Goal: Task Accomplishment & Management: Use online tool/utility

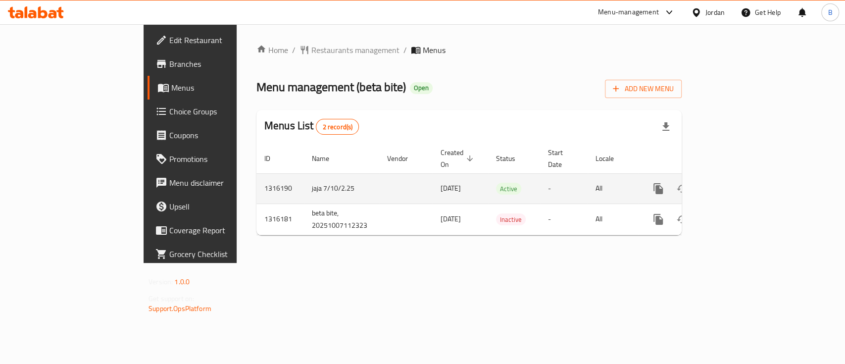
click at [736, 183] on icon "enhanced table" at bounding box center [730, 189] width 12 height 12
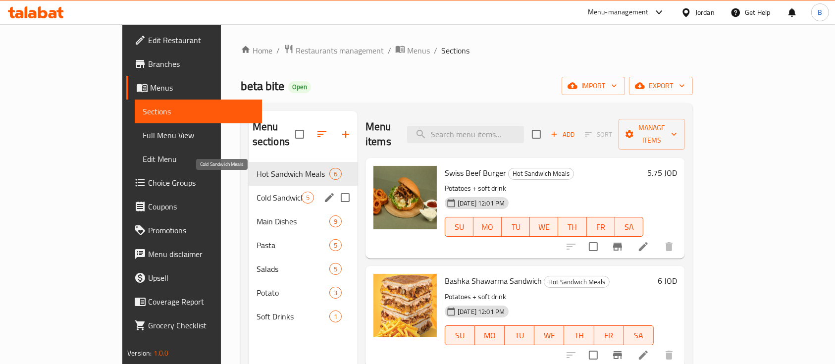
click at [249, 188] on div "Cold Sandwich Meals 5" at bounding box center [303, 198] width 109 height 24
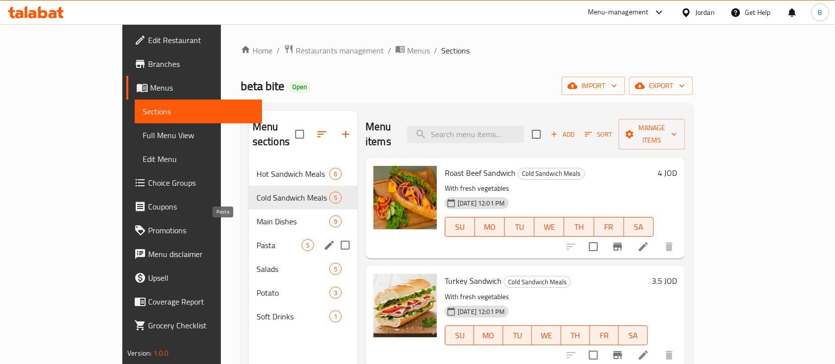
click at [256, 239] on span "Pasta" at bounding box center [278, 245] width 45 height 12
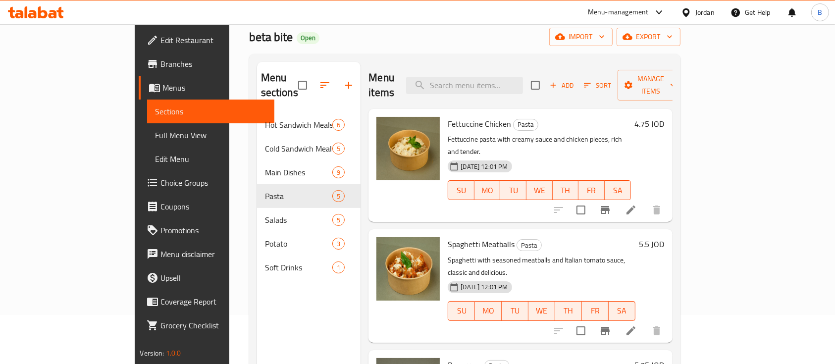
scroll to position [66, 0]
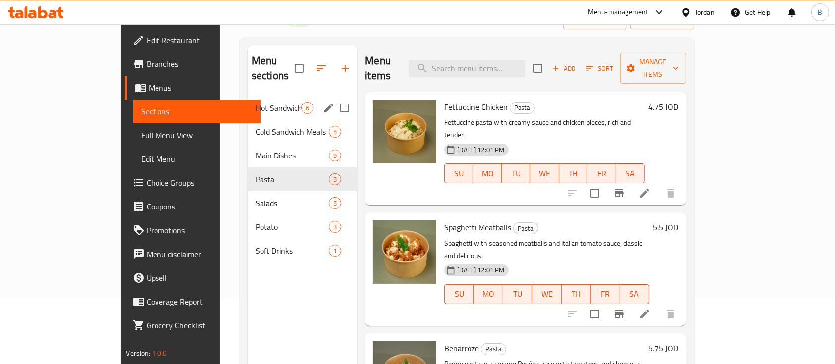
click at [248, 101] on div "Hot Sandwich Meals 6" at bounding box center [302, 108] width 109 height 24
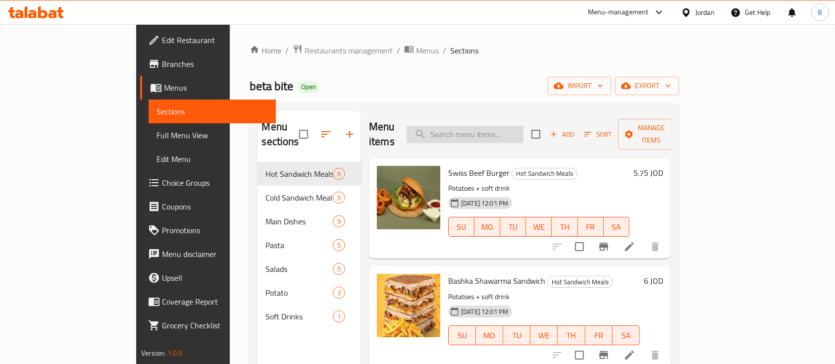
click at [523, 126] on input "search" at bounding box center [464, 134] width 117 height 17
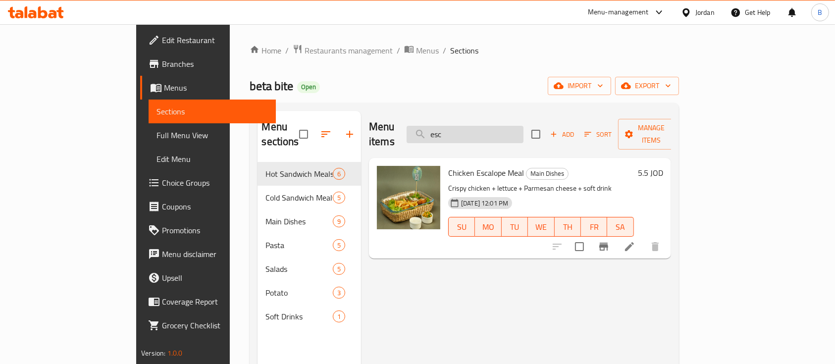
click at [502, 133] on input "esc" at bounding box center [464, 134] width 117 height 17
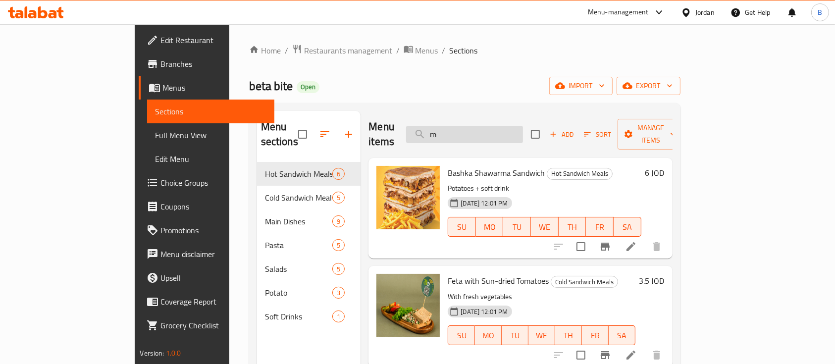
click at [511, 133] on input "m" at bounding box center [464, 134] width 117 height 17
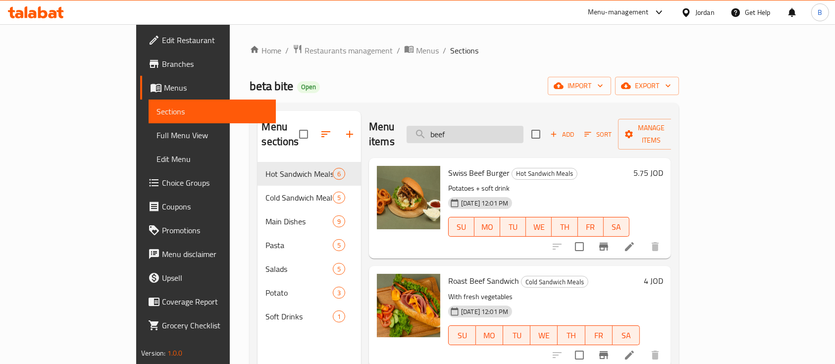
click at [488, 127] on input "beef" at bounding box center [464, 134] width 117 height 17
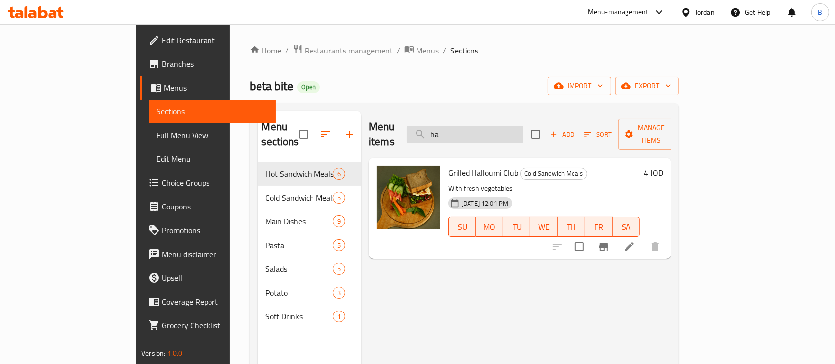
type input "h"
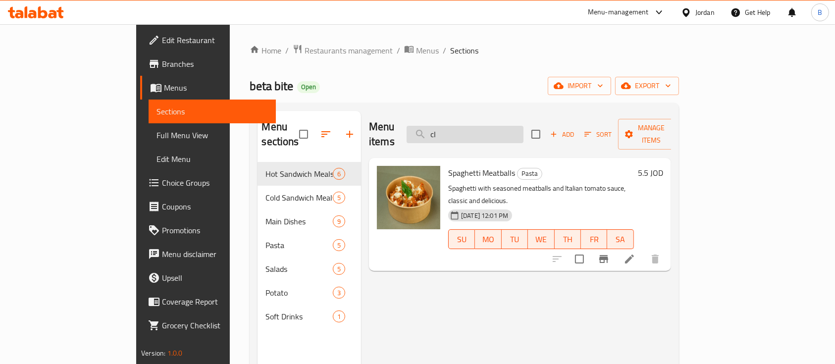
type input "c"
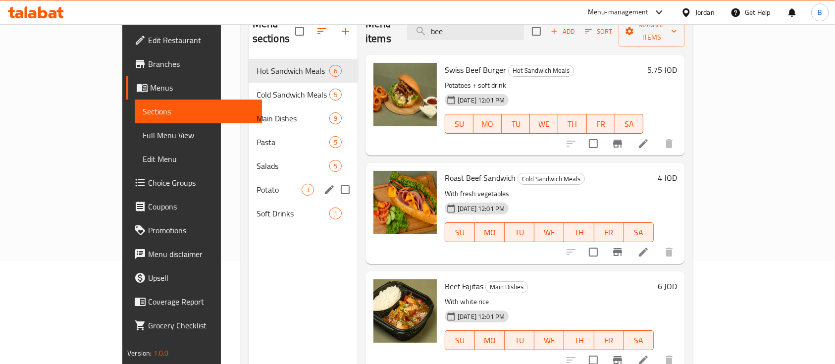
scroll to position [72, 0]
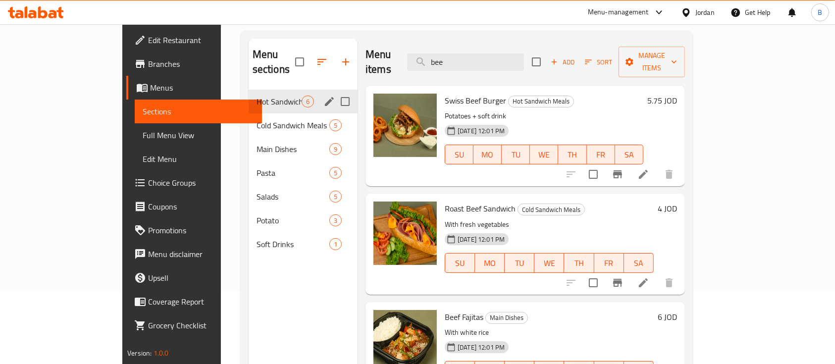
type input "bee"
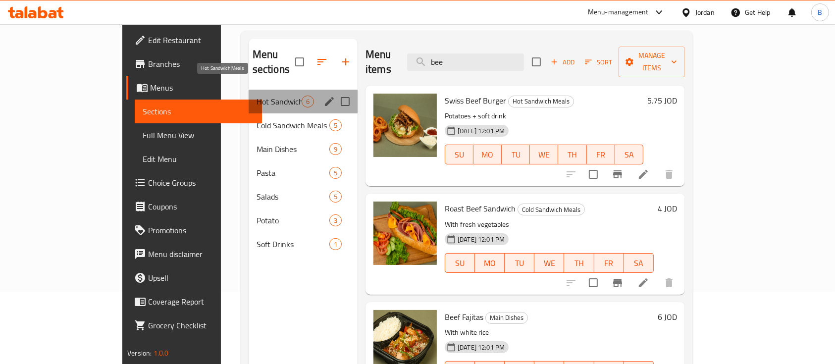
click at [256, 96] on span "Hot Sandwich Meals" at bounding box center [278, 102] width 45 height 12
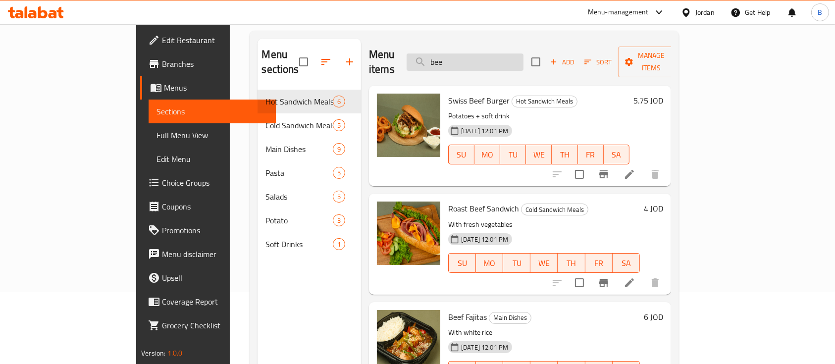
click at [507, 57] on input "bee" at bounding box center [464, 61] width 117 height 17
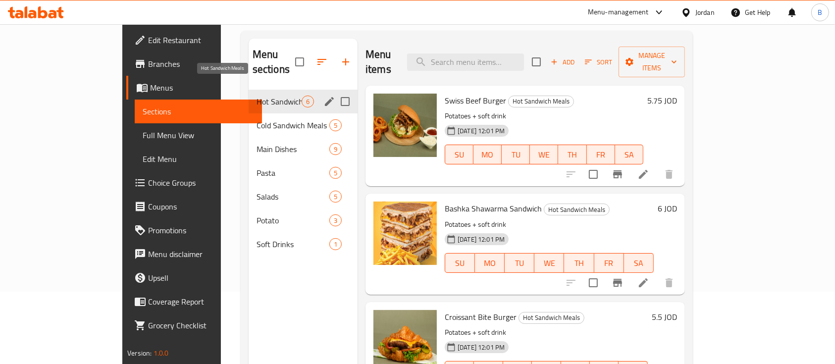
click at [256, 96] on span "Hot Sandwich Meals" at bounding box center [278, 102] width 45 height 12
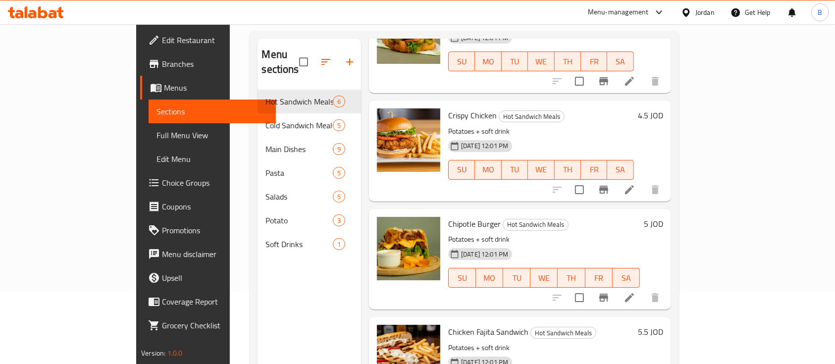
scroll to position [139, 0]
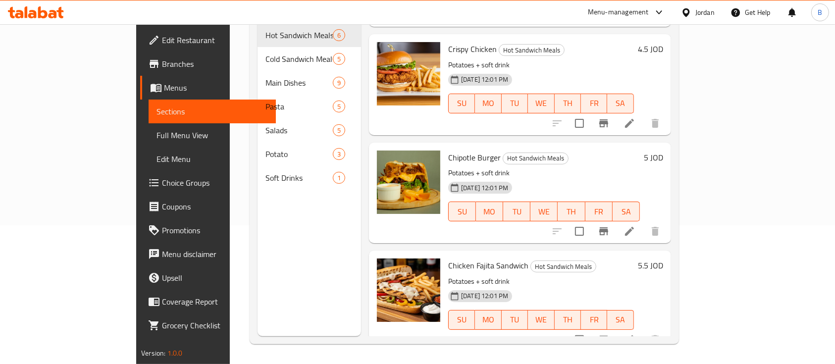
click at [643, 223] on li at bounding box center [629, 231] width 28 height 18
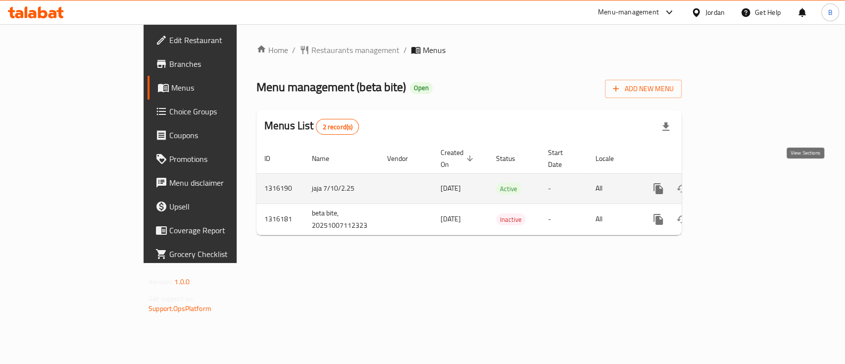
click at [736, 183] on icon "enhanced table" at bounding box center [730, 189] width 12 height 12
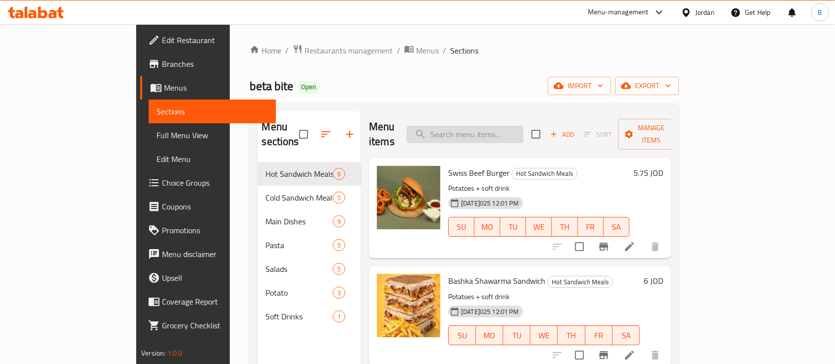
click at [505, 129] on input "search" at bounding box center [464, 134] width 117 height 17
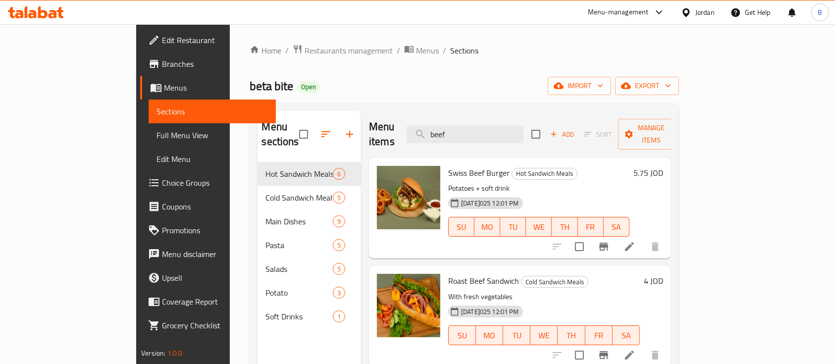
type input "beef"
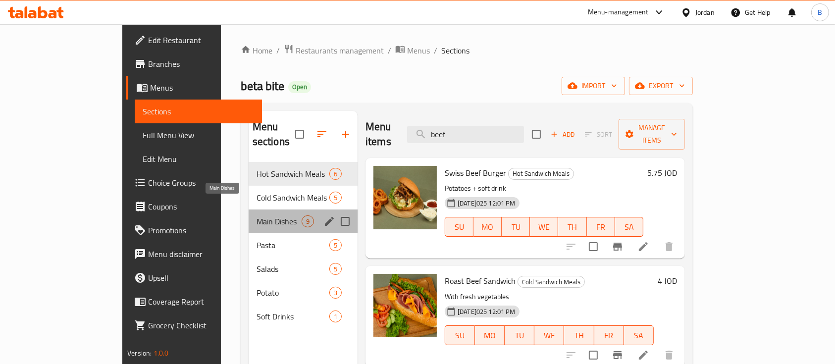
click at [256, 215] on span "Main Dishes" at bounding box center [278, 221] width 45 height 12
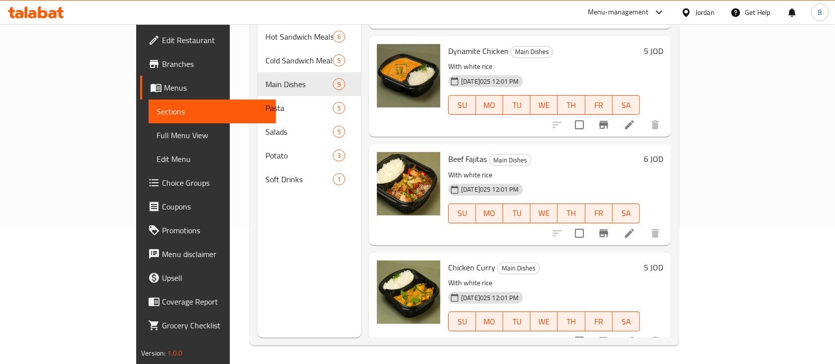
scroll to position [139, 0]
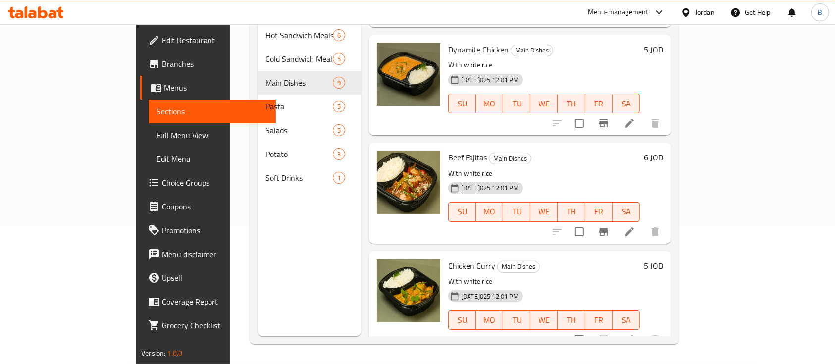
click at [640, 259] on h6 "Chicken Curry Main Dishes" at bounding box center [544, 266] width 192 height 14
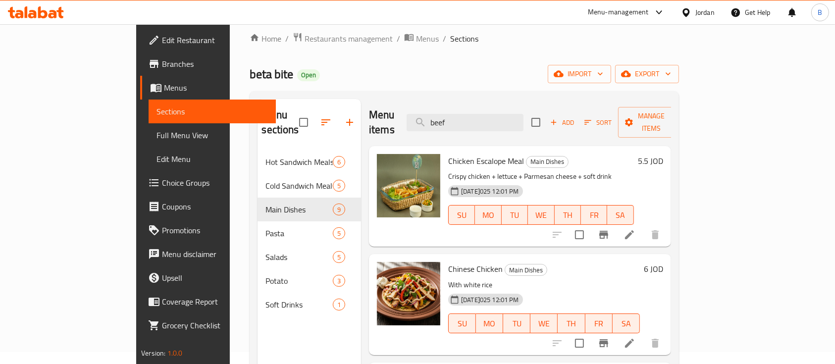
scroll to position [6, 0]
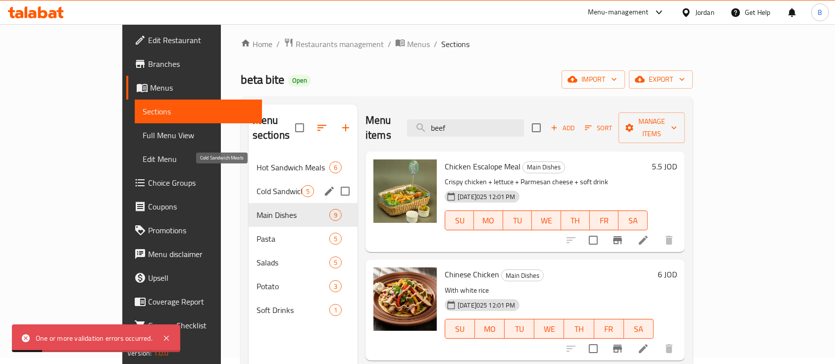
click at [256, 185] on span "Cold Sandwich Meals" at bounding box center [278, 191] width 45 height 12
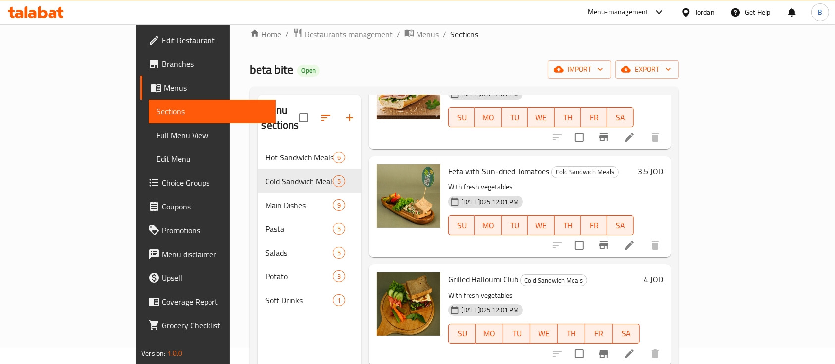
scroll to position [6, 0]
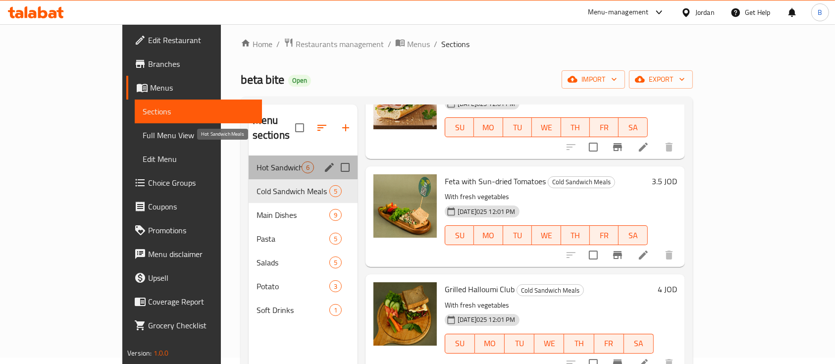
click at [256, 161] on span "Hot Sandwich Meals" at bounding box center [278, 167] width 45 height 12
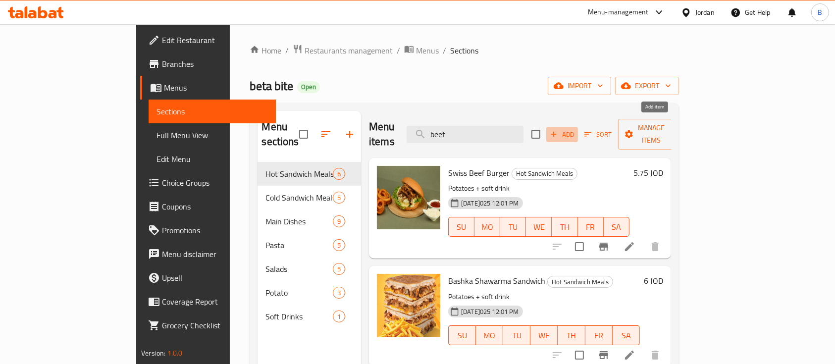
click at [575, 129] on span "Add" at bounding box center [562, 134] width 27 height 11
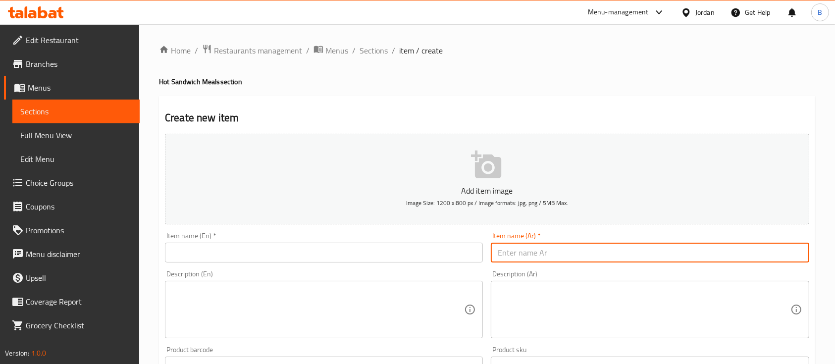
click at [520, 253] on input "text" at bounding box center [650, 253] width 318 height 20
paste input " "
type input " "
click at [538, 255] on input "text" at bounding box center [650, 253] width 318 height 20
type input "كلاسيك برجر"
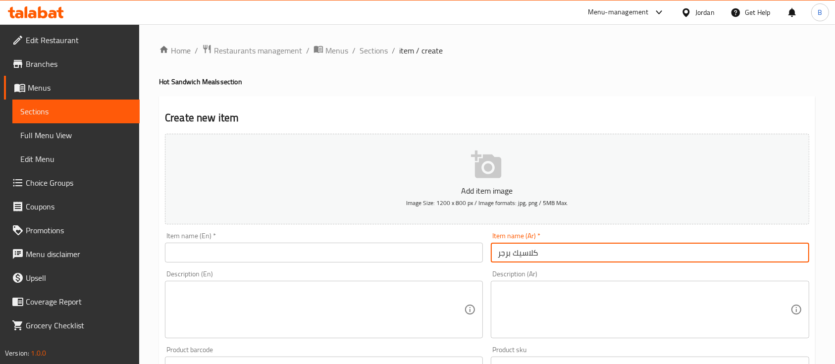
click at [429, 254] on input "text" at bounding box center [324, 253] width 318 height 20
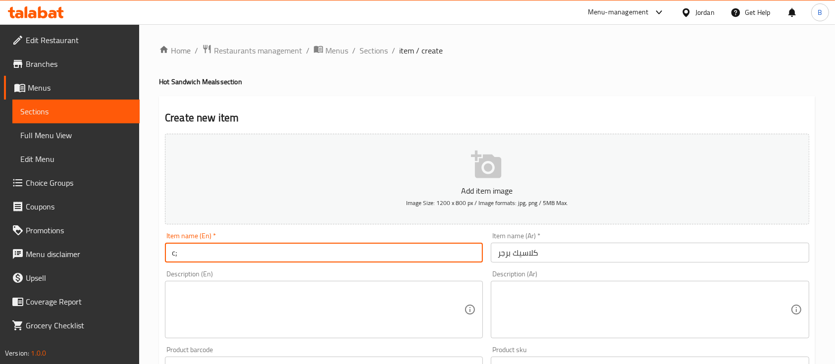
type input "c"
click at [210, 254] on input "Classic Chicken Burger" at bounding box center [324, 253] width 318 height 20
click at [209, 255] on input "Classic Chicken Burger" at bounding box center [324, 253] width 318 height 20
type input "Classic Burger"
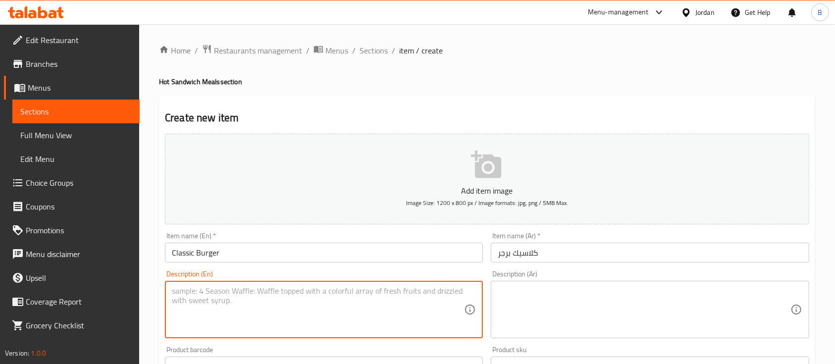
click at [440, 302] on textarea at bounding box center [318, 309] width 292 height 47
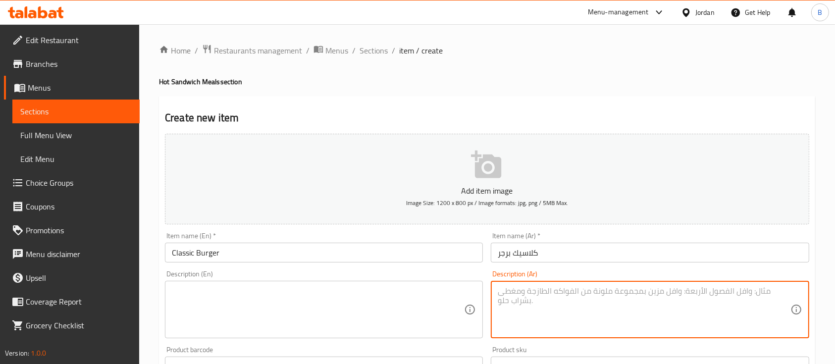
click at [551, 302] on textarea at bounding box center [644, 309] width 292 height 47
click at [550, 296] on textarea "مع بطاطا ومشروب غازي" at bounding box center [644, 309] width 292 height 47
type textarea "مع بطاطا ومشروب غازي"
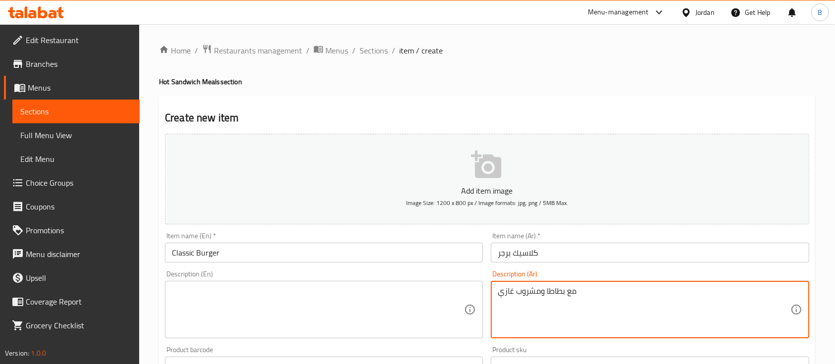
click at [399, 296] on textarea at bounding box center [318, 309] width 292 height 47
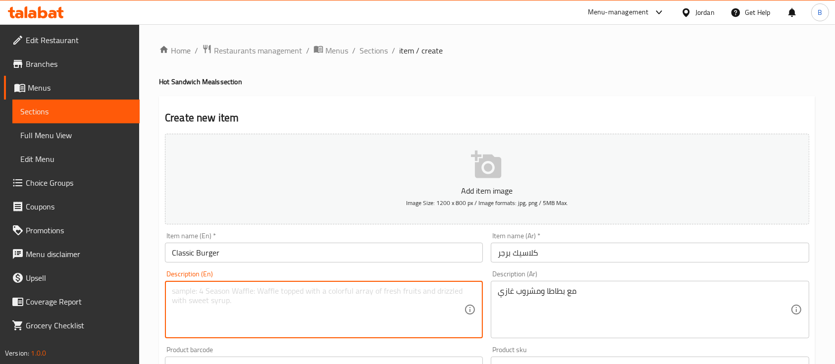
paste textarea "With fries and a soft drink."
type textarea "With fries and a soft drink."
click at [420, 164] on button "Add item image Image Size: 1200 x 800 px / Image formats: jpg, png / 5MB Max." at bounding box center [487, 179] width 644 height 91
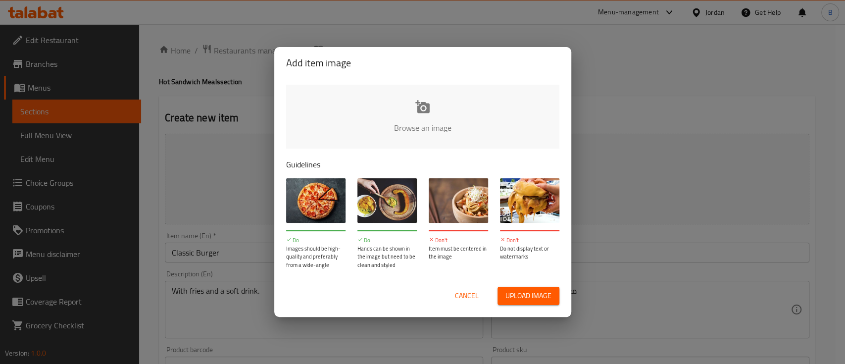
click at [414, 116] on input "file" at bounding box center [757, 131] width 943 height 93
type input "C:\fakepath\كلاسيك بيف برغر.JPG"
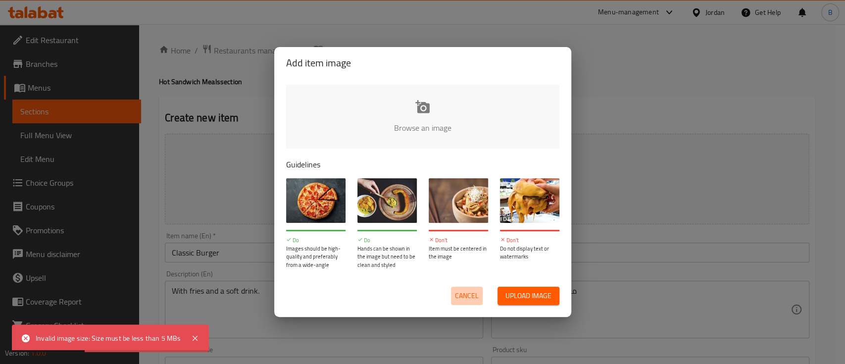
click at [476, 295] on span "Cancel" at bounding box center [467, 296] width 24 height 12
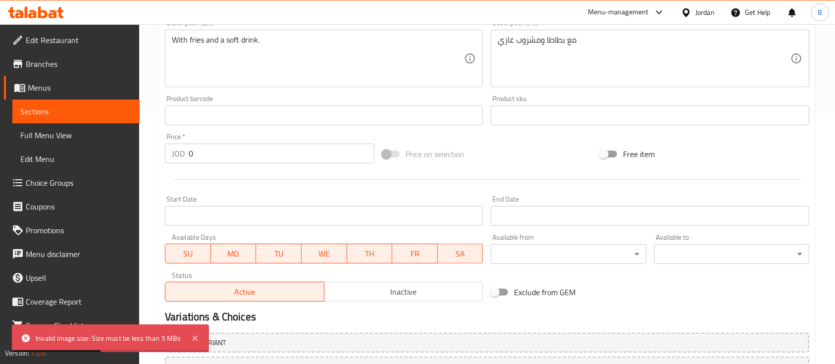
scroll to position [264, 0]
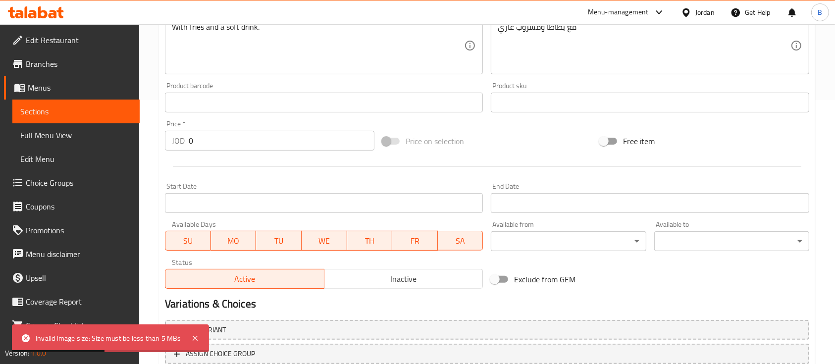
click at [217, 135] on input "0" at bounding box center [282, 141] width 186 height 20
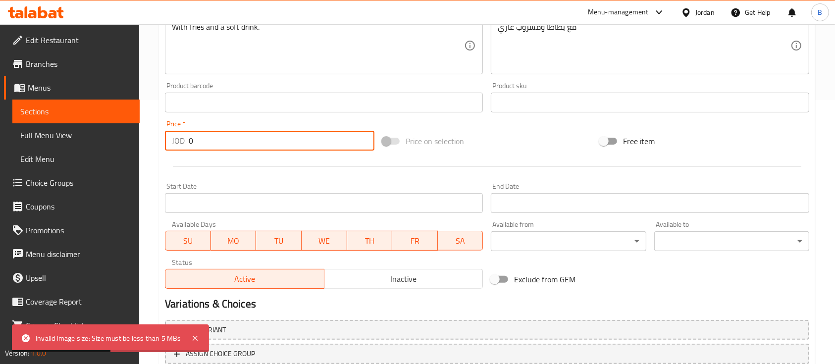
click at [217, 135] on input "0" at bounding box center [282, 141] width 186 height 20
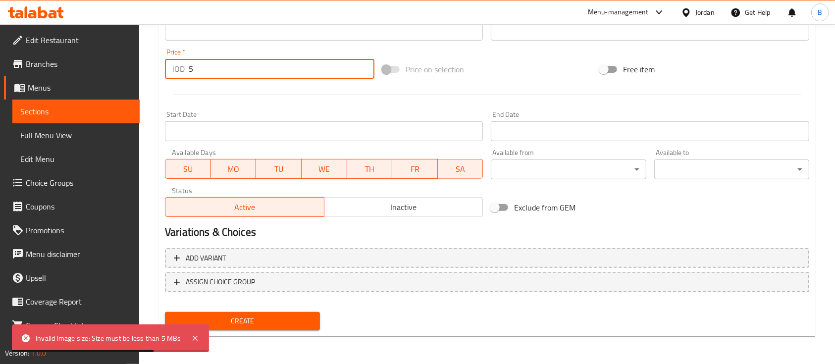
type input "5"
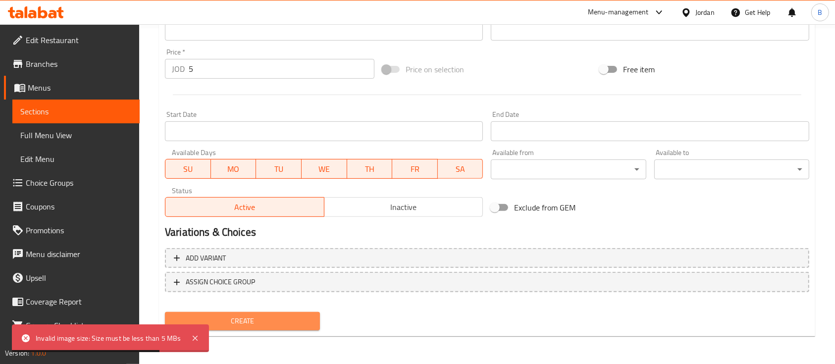
click at [245, 323] on span "Create" at bounding box center [242, 321] width 139 height 12
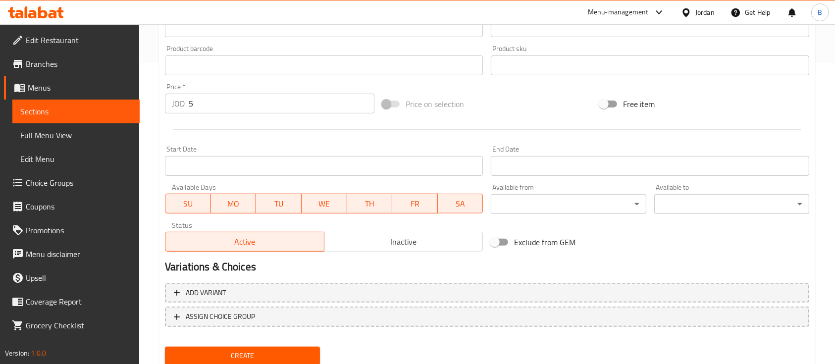
scroll to position [336, 0]
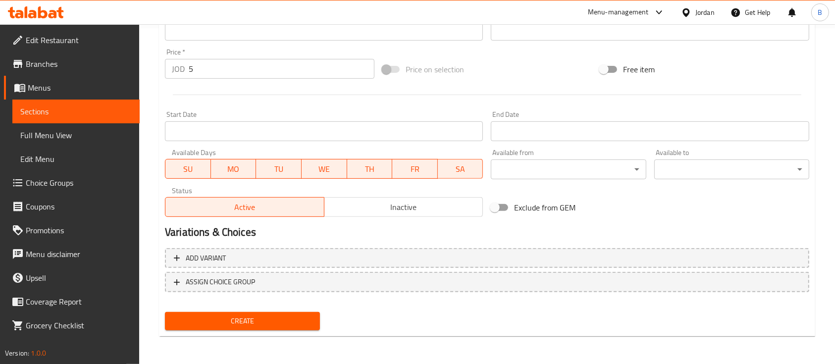
click at [226, 327] on span "Create" at bounding box center [242, 321] width 139 height 12
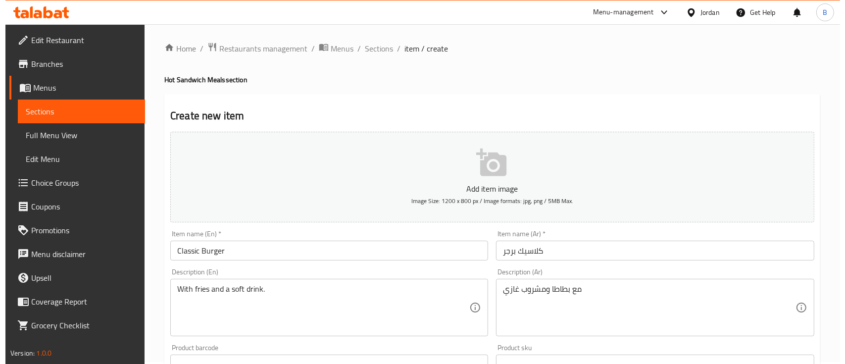
scroll to position [0, 0]
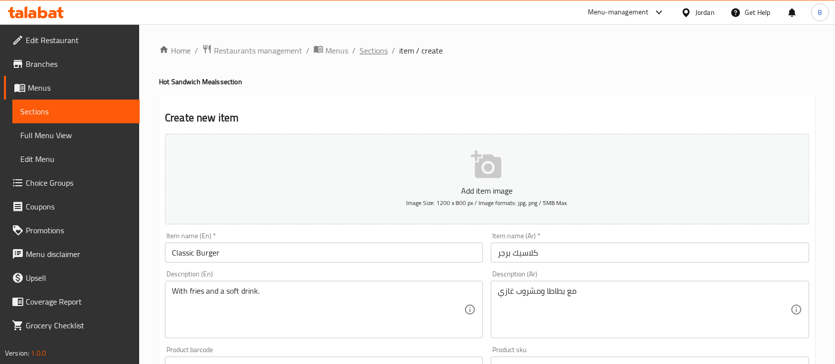
click at [359, 49] on span "Sections" at bounding box center [373, 51] width 28 height 12
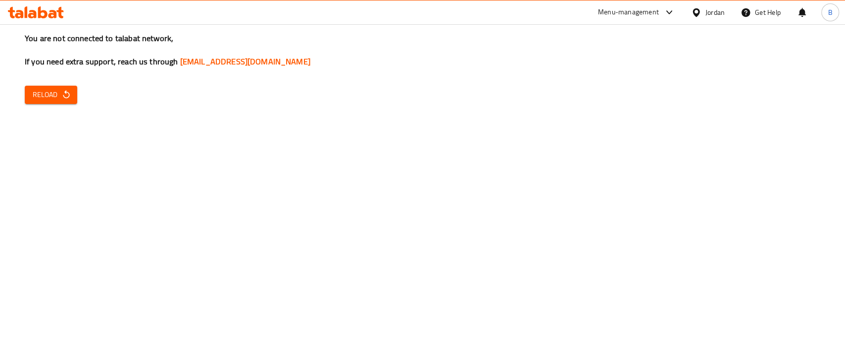
click at [34, 94] on span "Reload" at bounding box center [51, 95] width 37 height 12
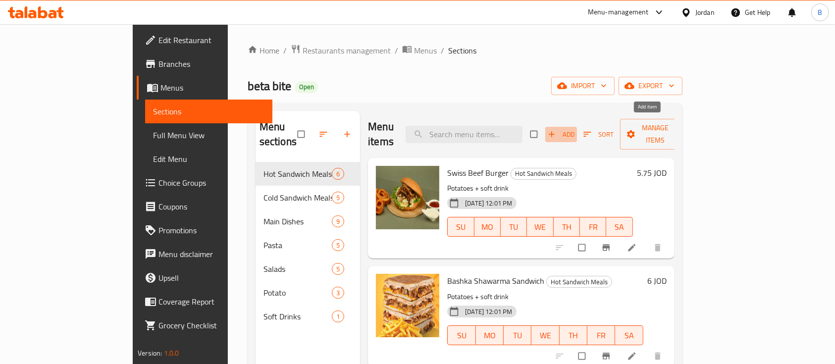
click at [574, 129] on span "Add" at bounding box center [561, 134] width 27 height 11
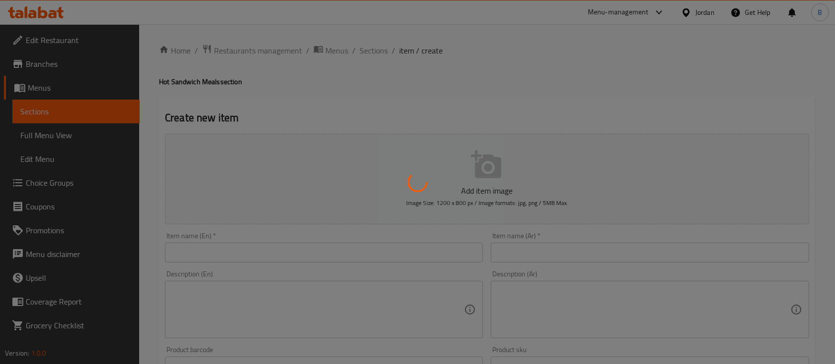
click at [520, 244] on div at bounding box center [417, 182] width 835 height 364
drag, startPoint x: 518, startPoint y: 251, endPoint x: 520, endPoint y: 260, distance: 9.0
click at [518, 252] on div at bounding box center [417, 182] width 835 height 364
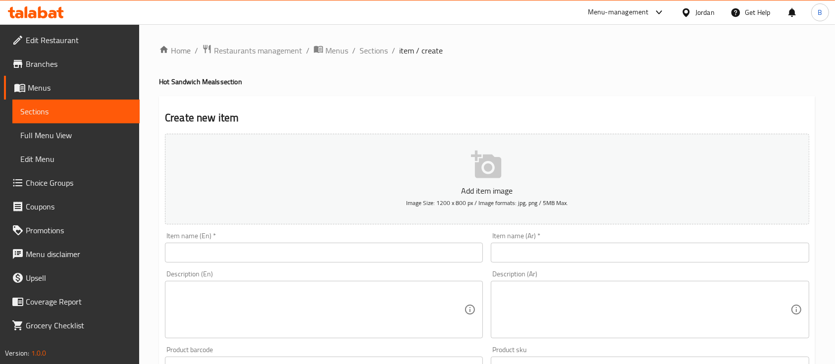
click at [553, 308] on textarea at bounding box center [644, 309] width 292 height 47
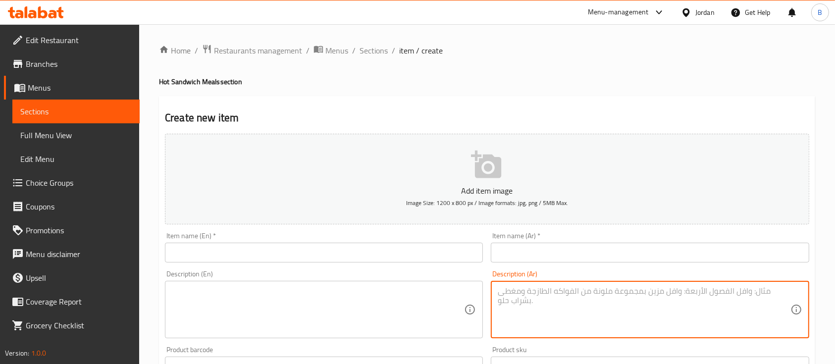
click at [553, 307] on textarea at bounding box center [644, 309] width 292 height 47
paste textarea "With fries and a soft drink."
type textarea "With fries and a soft drink."
click at [326, 295] on textarea at bounding box center [318, 309] width 292 height 47
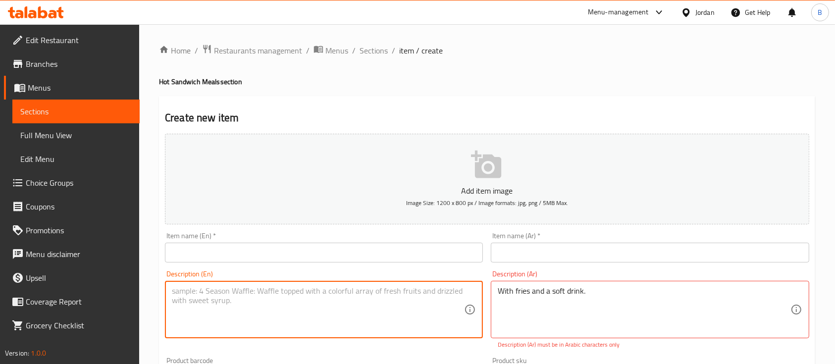
paste textarea "With fries and a soft drink."
type textarea "With fries and a soft drink."
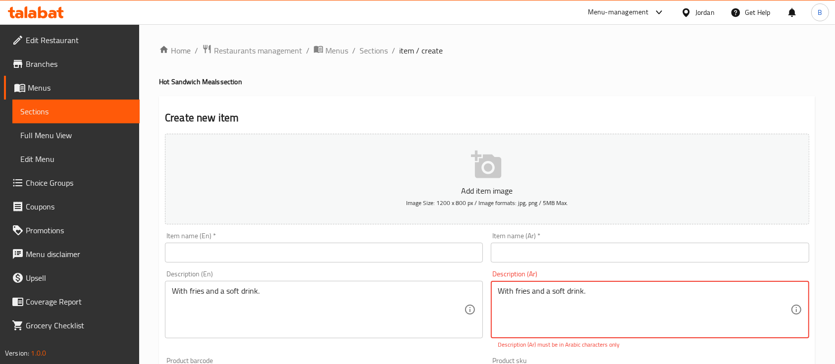
click at [607, 304] on textarea "With fries and a soft drink." at bounding box center [644, 309] width 292 height 47
type textarea "مع بطاطا ومشروب غازي"
click at [210, 252] on input "text" at bounding box center [324, 253] width 318 height 20
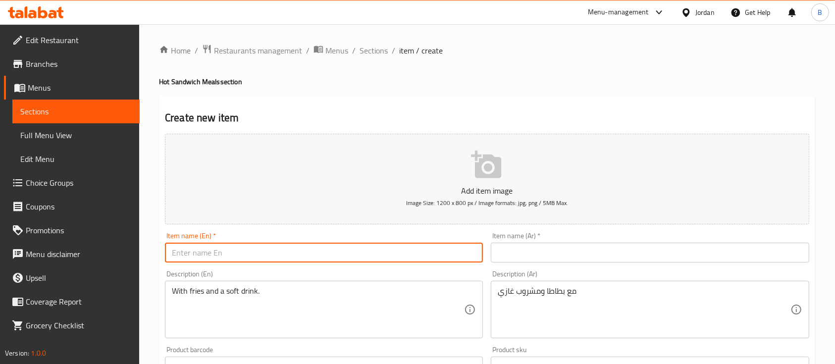
type input "ؤ"
type input "Classic Burger"
click at [555, 249] on input "text" at bounding box center [650, 253] width 318 height 20
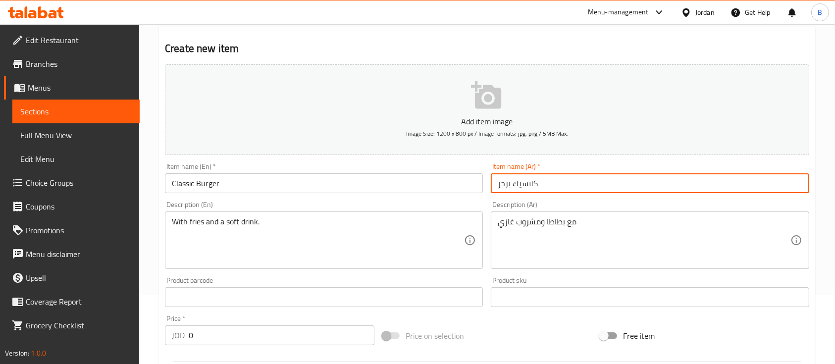
scroll to position [132, 0]
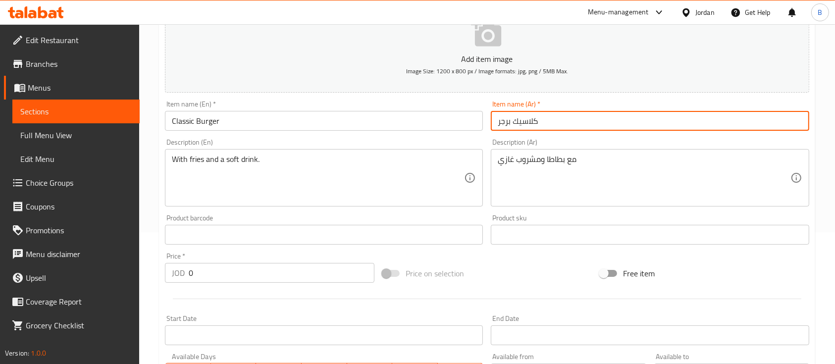
type input "كلاسيك برجر"
click at [272, 271] on input "0" at bounding box center [282, 273] width 186 height 20
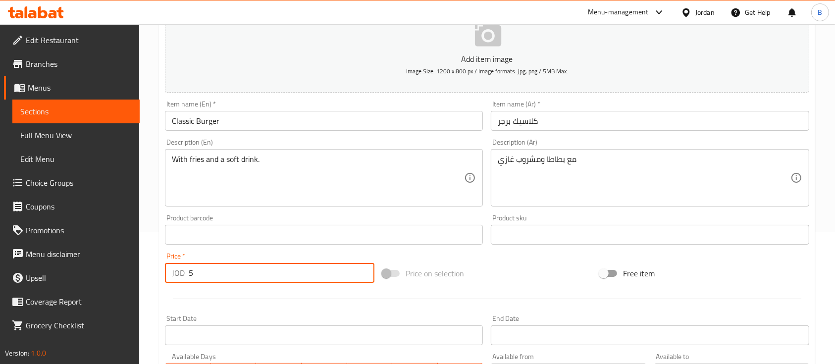
scroll to position [336, 0]
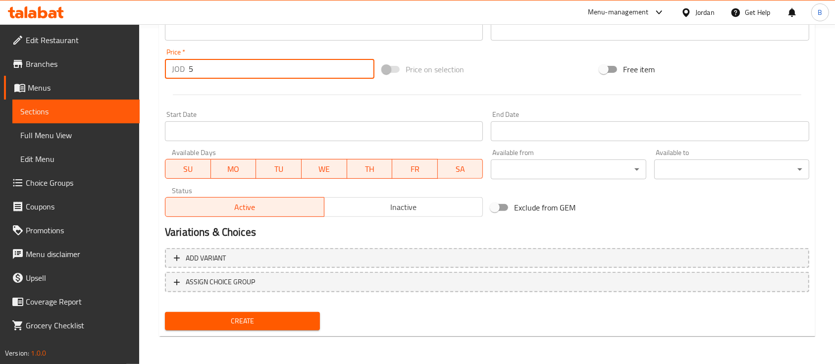
type input "5"
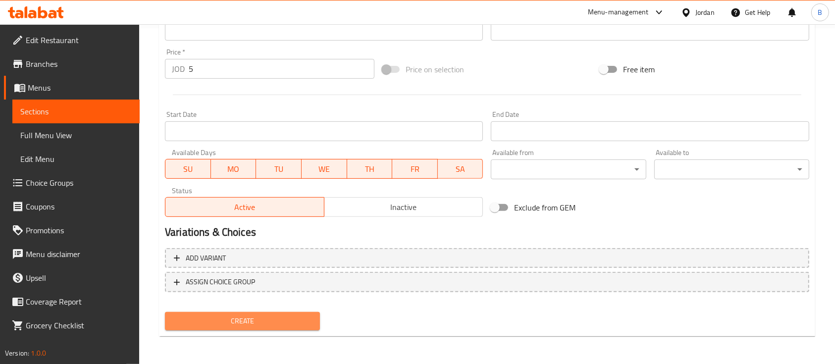
click at [276, 322] on span "Create" at bounding box center [242, 321] width 139 height 12
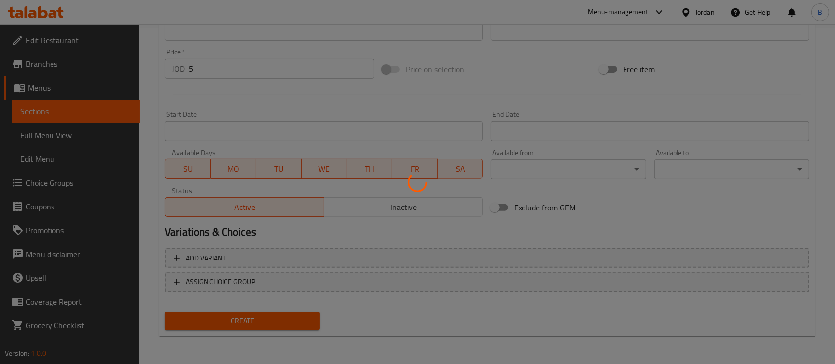
type input "0"
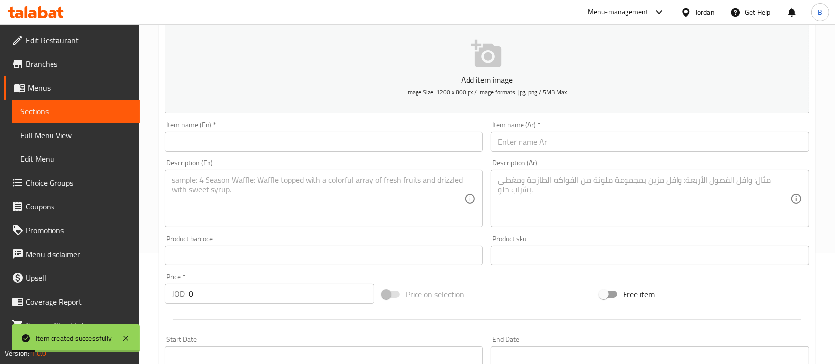
scroll to position [0, 0]
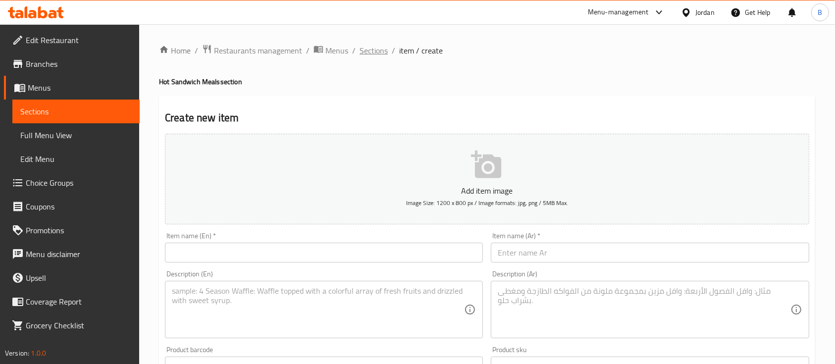
click at [370, 49] on span "Sections" at bounding box center [373, 51] width 28 height 12
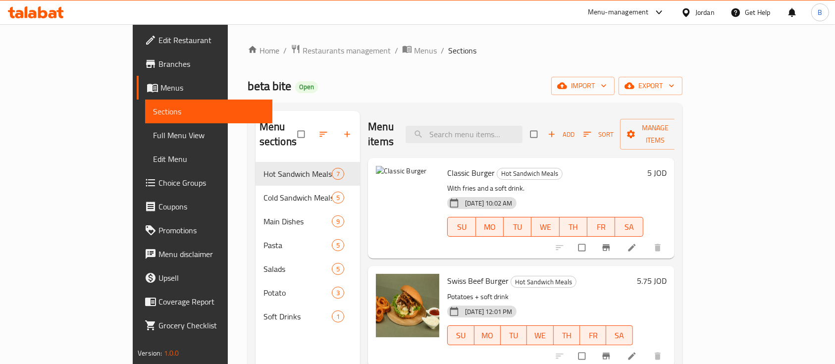
click at [647, 240] on li at bounding box center [633, 248] width 28 height 16
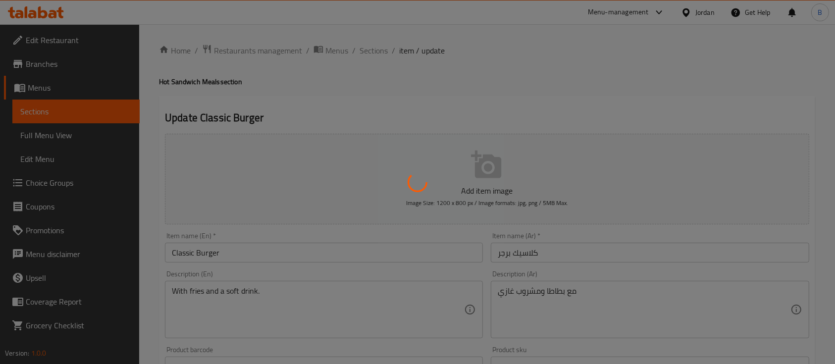
click at [453, 160] on div at bounding box center [417, 182] width 835 height 364
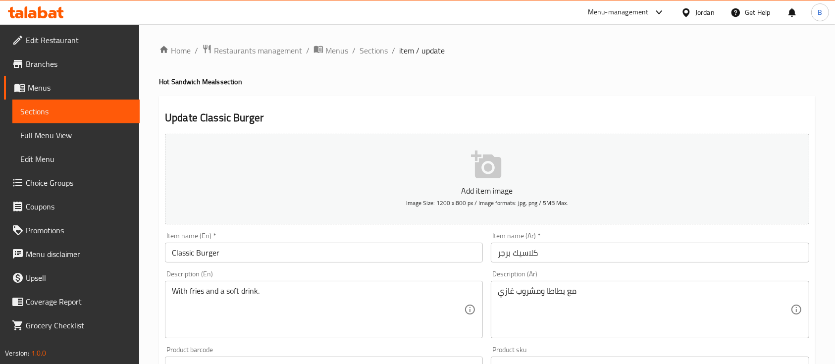
click at [512, 171] on button "Add item image Image Size: 1200 x 800 px / Image formats: jpg, png / 5MB Max." at bounding box center [487, 179] width 644 height 91
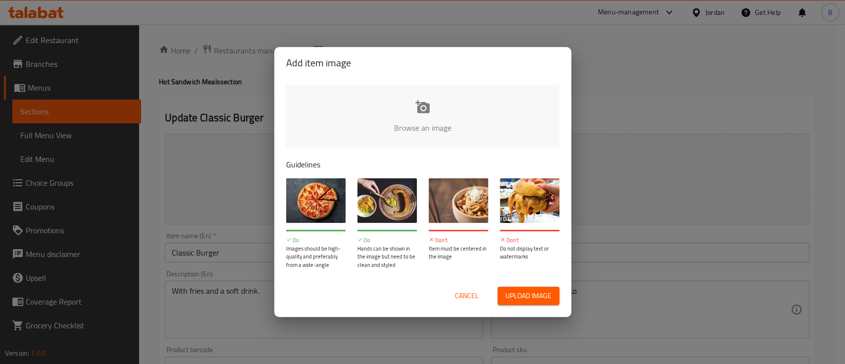
click at [414, 118] on input "file" at bounding box center [757, 131] width 943 height 93
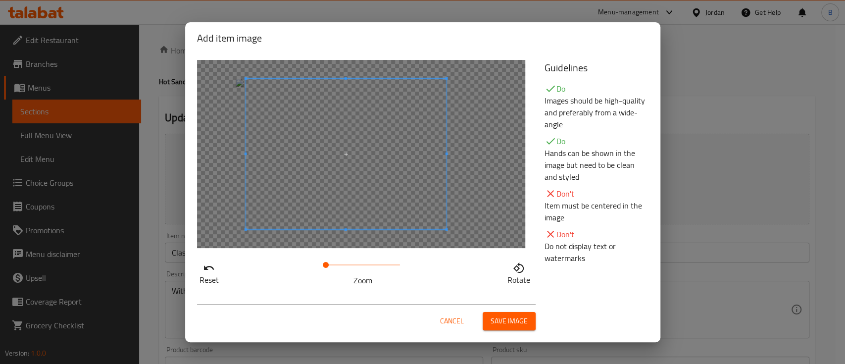
click at [401, 178] on span at bounding box center [346, 154] width 201 height 151
click at [388, 208] on span at bounding box center [341, 154] width 201 height 151
click at [393, 208] on span at bounding box center [346, 154] width 201 height 151
click at [430, 221] on span at bounding box center [354, 154] width 201 height 151
click at [512, 323] on span "Save image" at bounding box center [509, 321] width 37 height 12
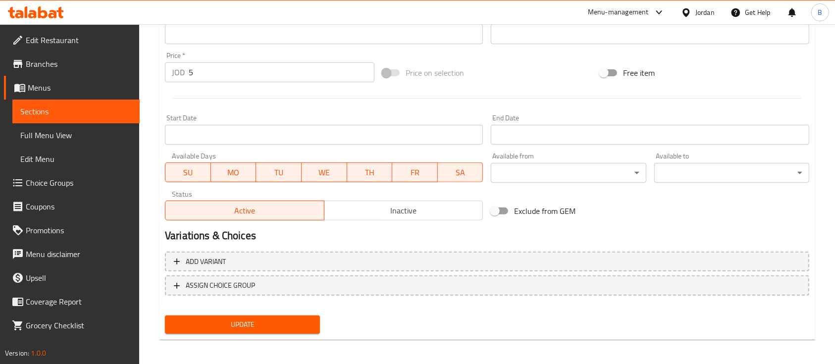
scroll to position [350, 0]
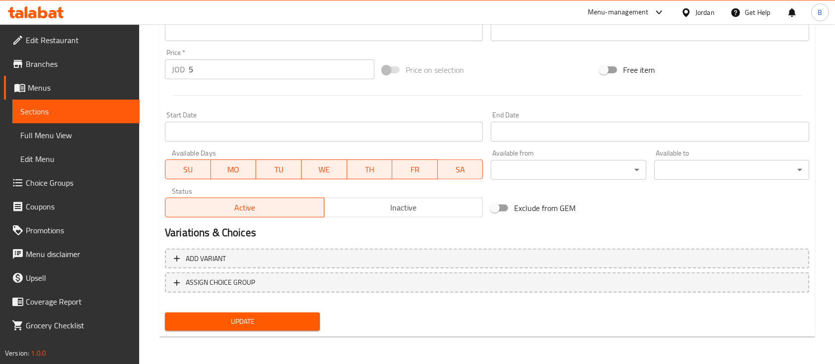
click at [270, 318] on span "Update" at bounding box center [242, 321] width 139 height 12
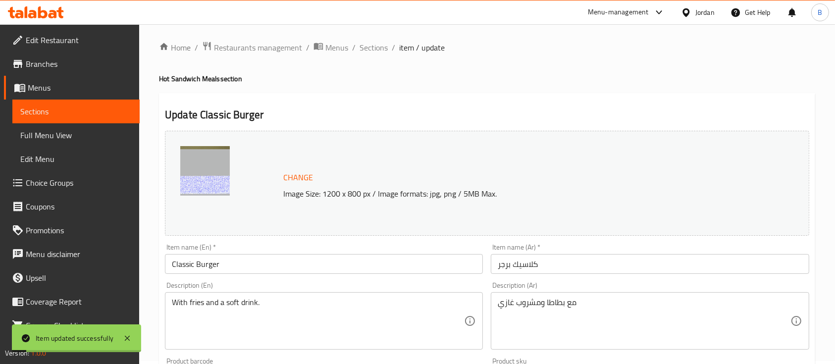
scroll to position [0, 0]
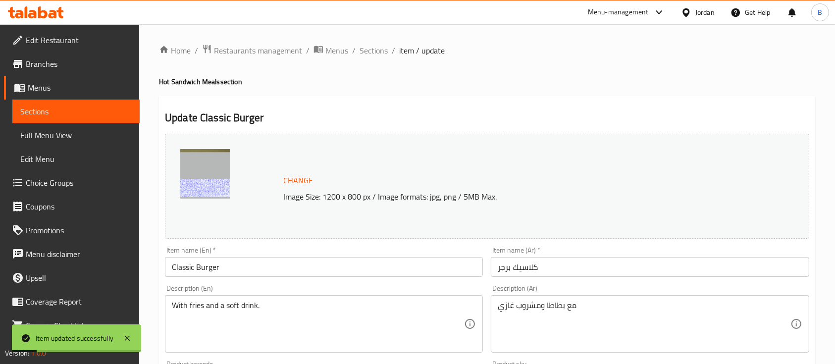
click at [357, 50] on ol "Home / Restaurants management / Menus / Sections / item / update" at bounding box center [487, 50] width 656 height 13
click at [366, 48] on span "Sections" at bounding box center [373, 51] width 28 height 12
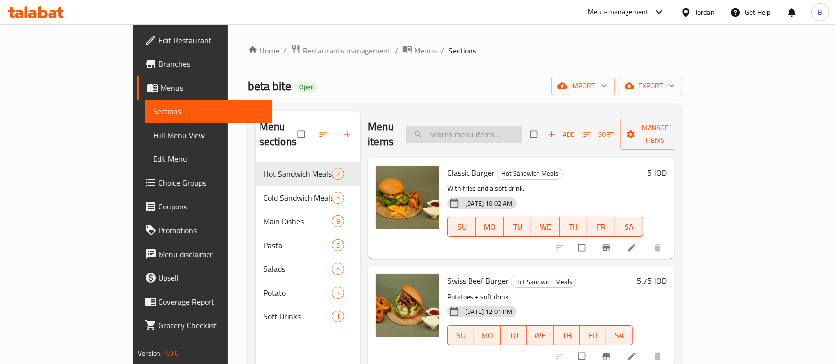
click at [492, 126] on input "search" at bounding box center [463, 134] width 117 height 17
type input "ب"
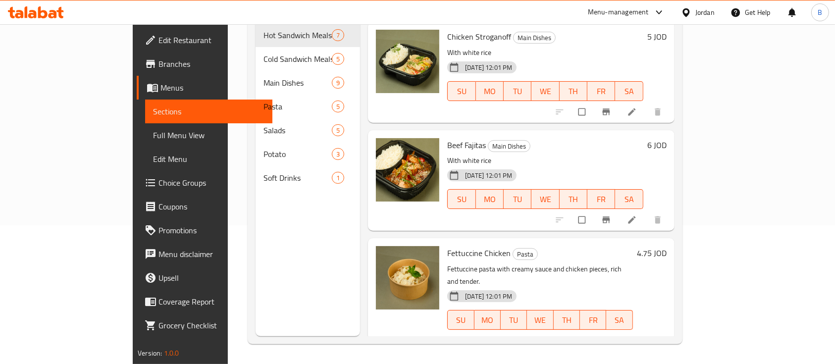
scroll to position [1650, 0]
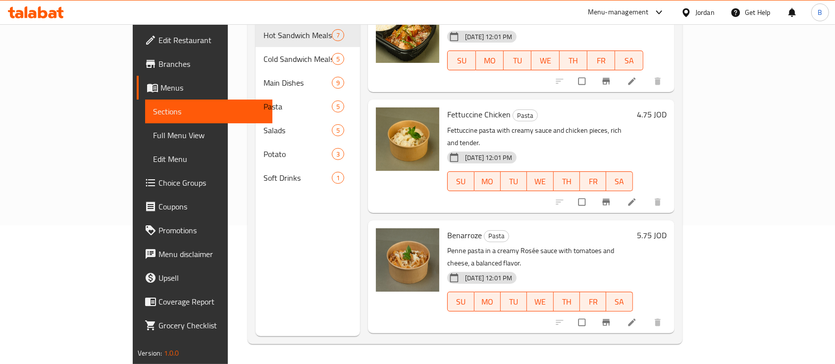
type input "f"
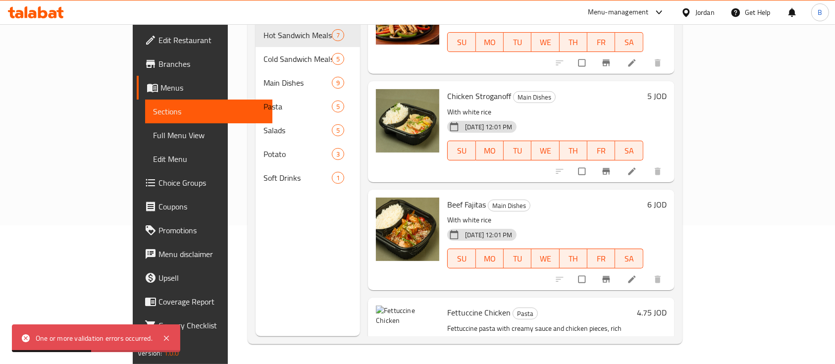
scroll to position [1518, 0]
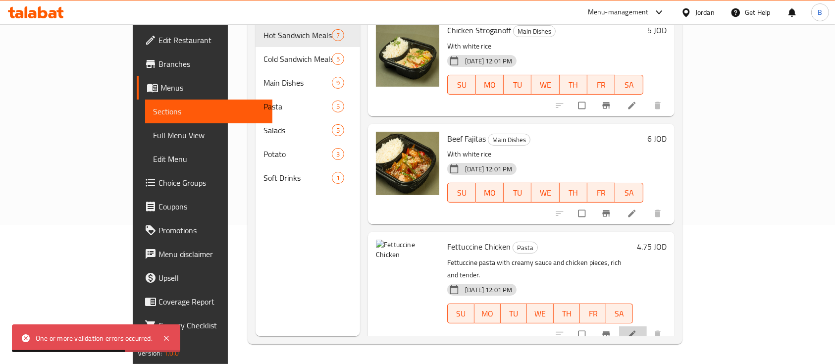
click at [647, 326] on li at bounding box center [633, 334] width 28 height 16
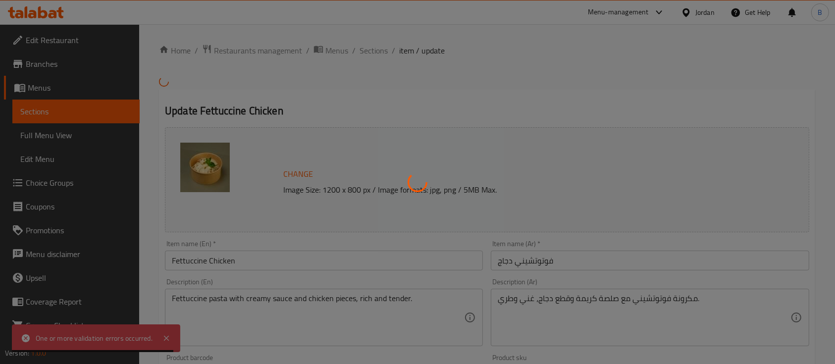
click at [297, 175] on div at bounding box center [417, 182] width 835 height 364
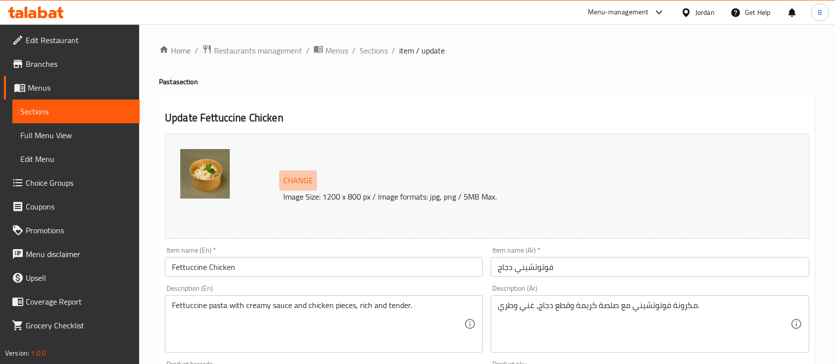
click at [304, 184] on span "Change" at bounding box center [298, 180] width 30 height 14
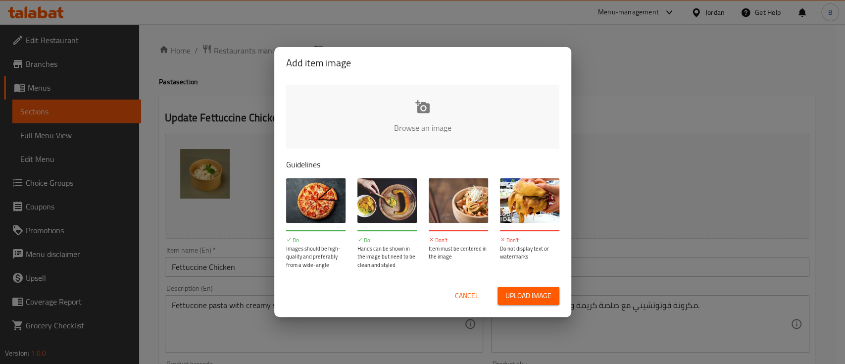
click at [470, 109] on input "file" at bounding box center [757, 131] width 943 height 93
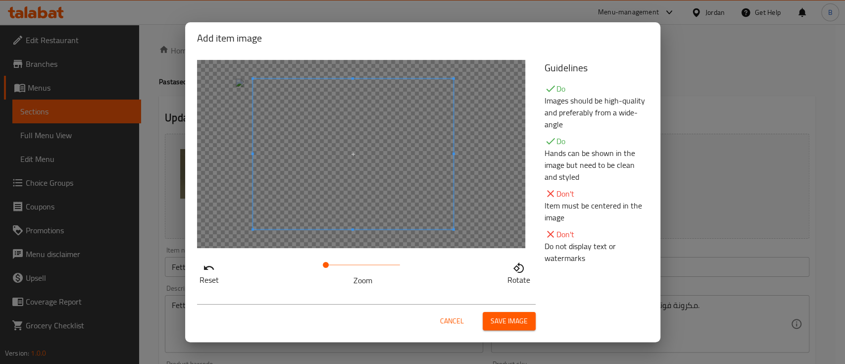
click at [360, 156] on span at bounding box center [352, 154] width 201 height 151
click at [505, 333] on div "Cancel Save image" at bounding box center [422, 317] width 467 height 42
click at [507, 323] on span "Save image" at bounding box center [509, 321] width 37 height 12
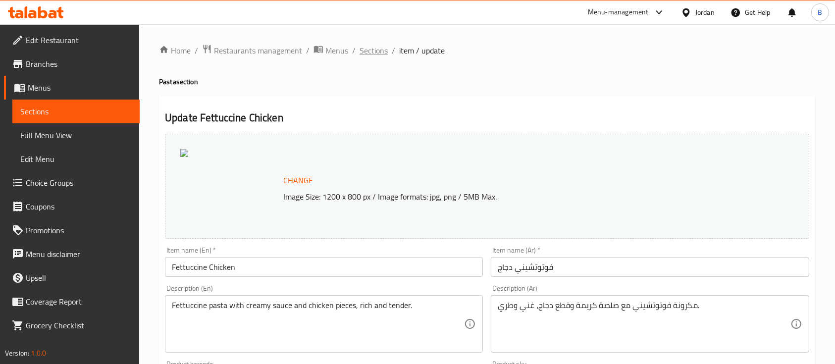
click at [368, 46] on span "Sections" at bounding box center [373, 51] width 28 height 12
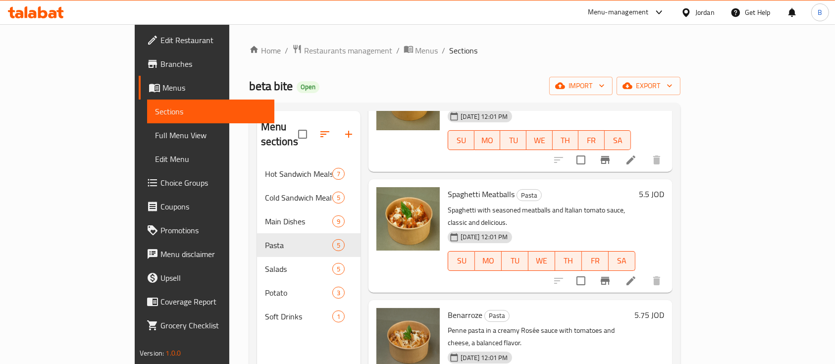
scroll to position [198, 0]
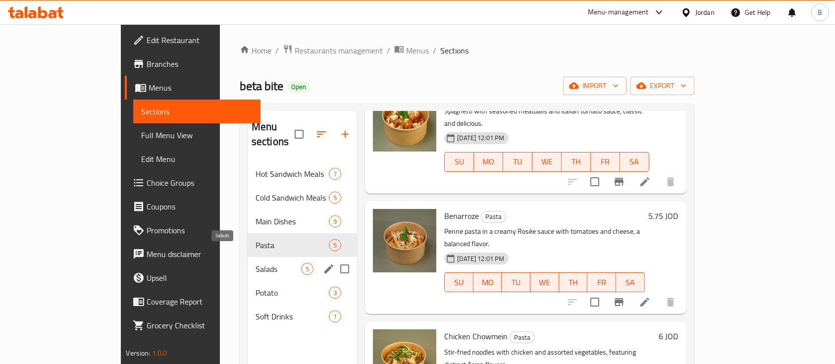
click at [255, 263] on span "Salads" at bounding box center [278, 269] width 46 height 12
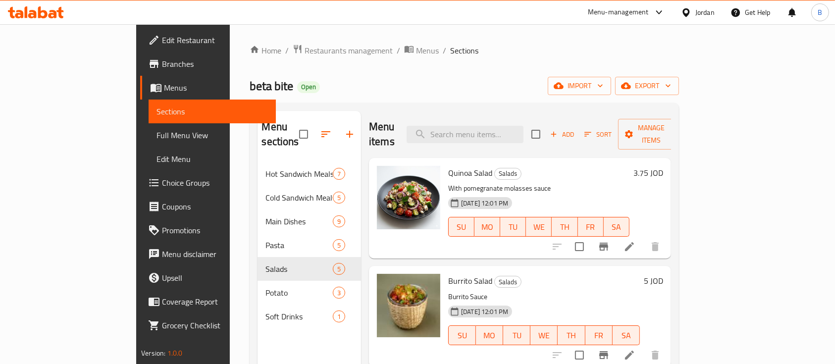
click at [490, 58] on div "Home / Restaurants management / Menus / Sections beta bite Open import export M…" at bounding box center [464, 263] width 429 height 439
click at [575, 129] on span "Add" at bounding box center [562, 134] width 27 height 11
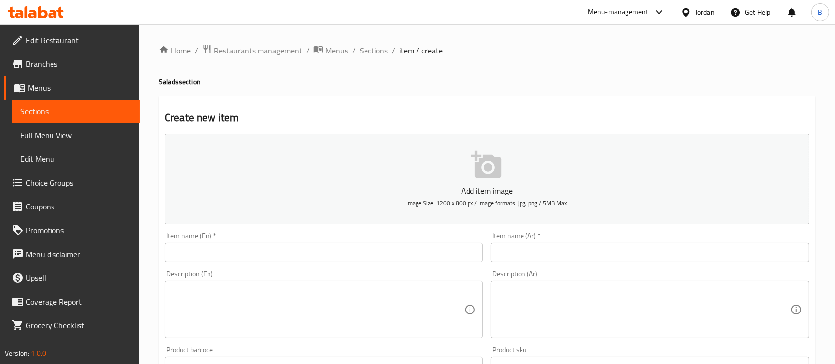
click at [373, 248] on input "text" at bounding box center [324, 253] width 318 height 20
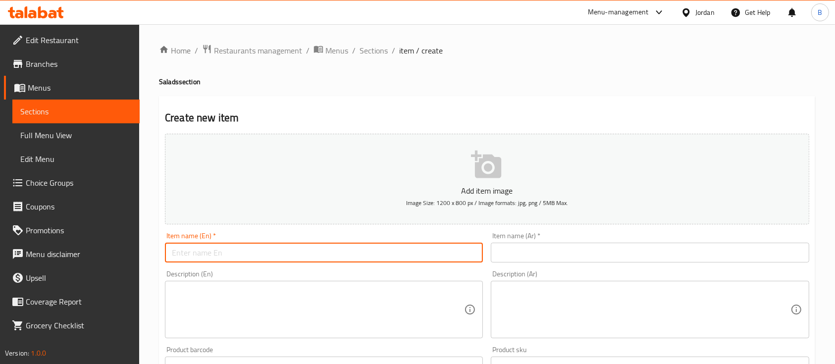
paste input "سلطة بايت"
type input "سلطة بايت"
click at [563, 251] on input "text" at bounding box center [650, 253] width 318 height 20
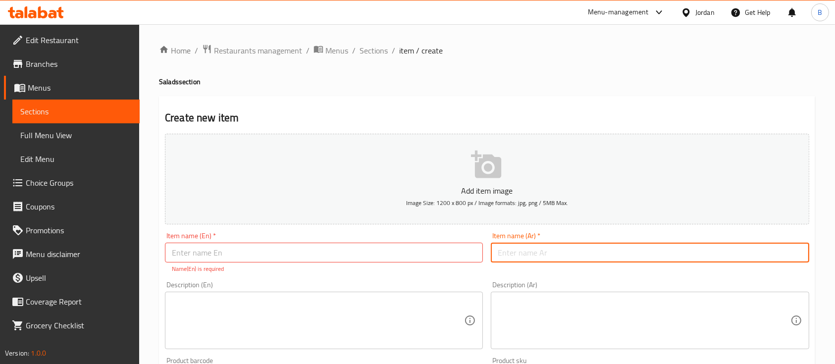
paste input "سلطة بايت"
type input "سلطة بايت"
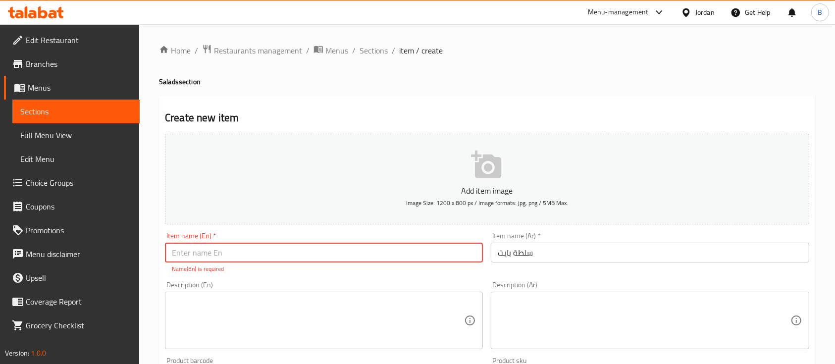
click at [356, 252] on input "text" at bounding box center [324, 253] width 318 height 20
click at [361, 251] on input "text" at bounding box center [324, 253] width 318 height 20
click at [360, 251] on input "text" at bounding box center [324, 253] width 318 height 20
type input "ل"
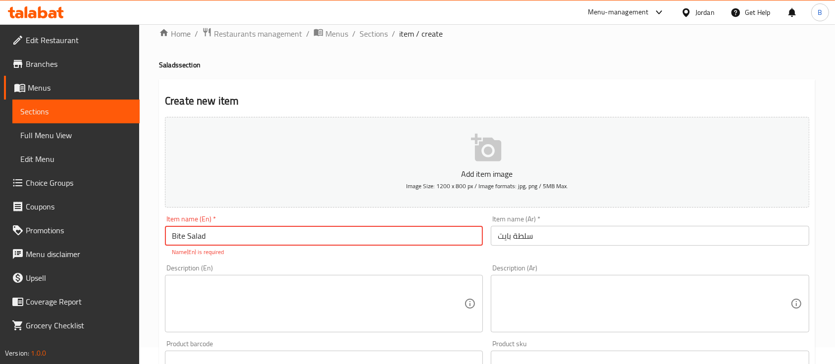
scroll to position [66, 0]
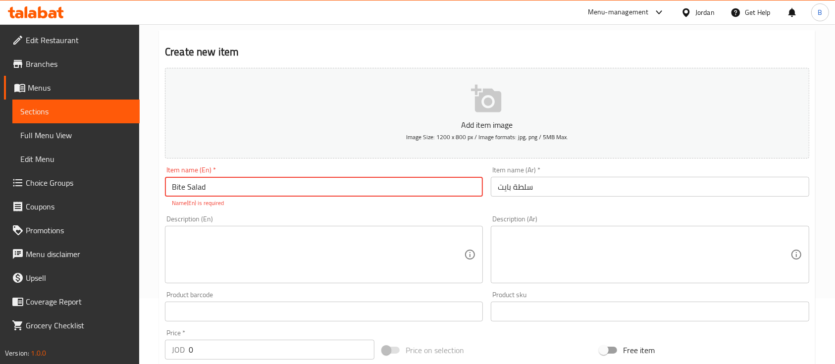
type input "Bite Salad"
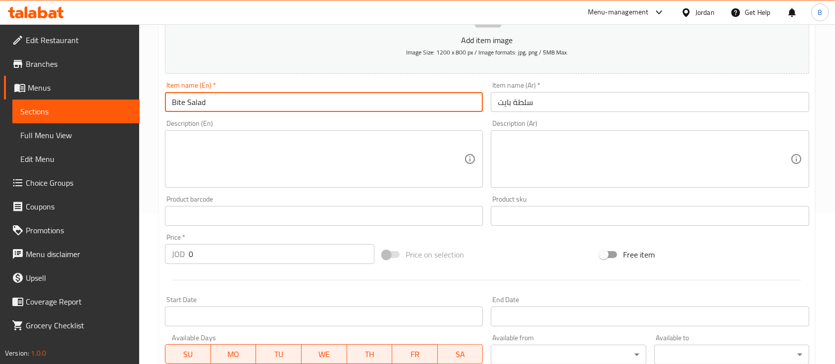
scroll to position [198, 0]
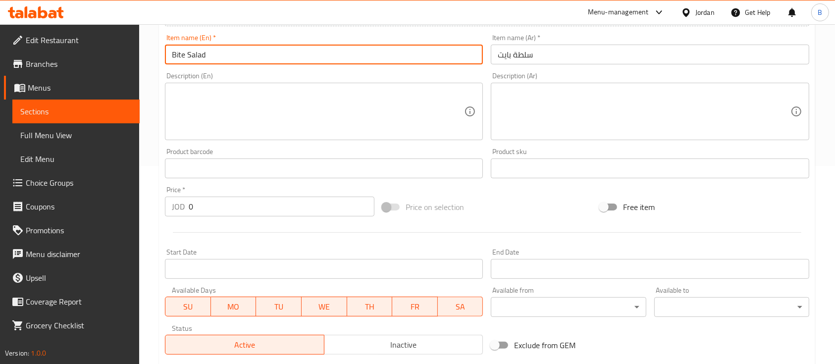
click at [250, 209] on input "0" at bounding box center [282, 207] width 186 height 20
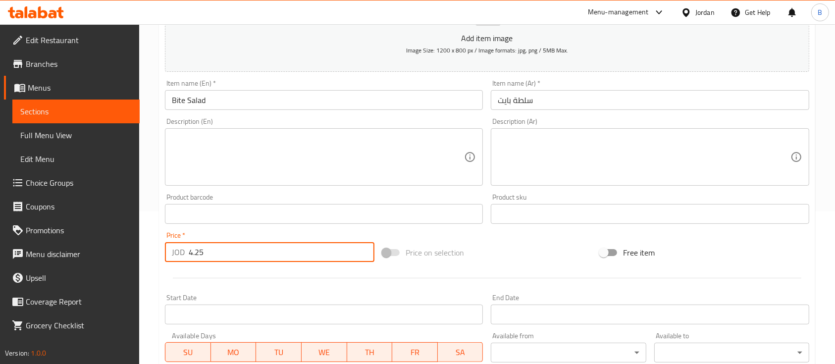
scroll to position [132, 0]
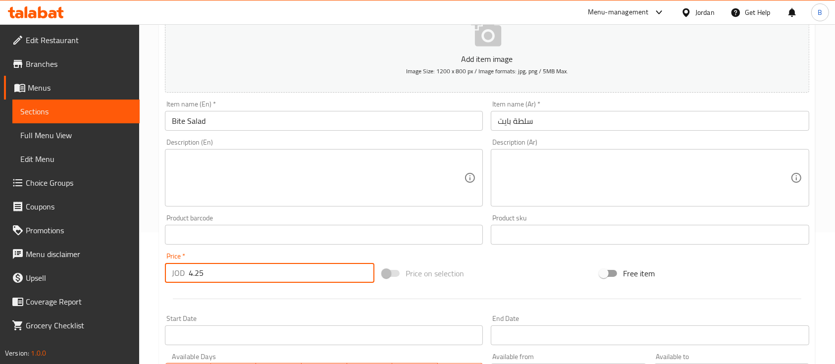
type input "4.25"
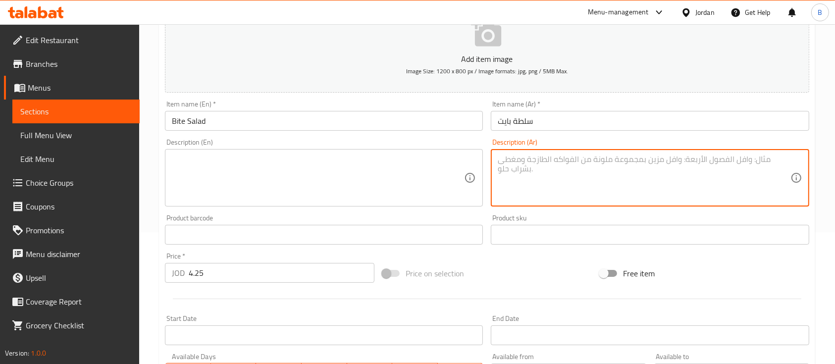
click at [599, 180] on textarea at bounding box center [644, 177] width 292 height 47
click at [596, 183] on textarea at bounding box center [644, 177] width 292 height 47
paste textarea "شبت , مانجو , خس ايسبرج , بندورة شيري , فليفلة ملونة , بايت صوص"
type textarea "شبت , مانجو , خس ايسبرج , بندورة شيري , فليفلة ملونة , بايت صوص"
click at [270, 180] on textarea at bounding box center [318, 177] width 292 height 47
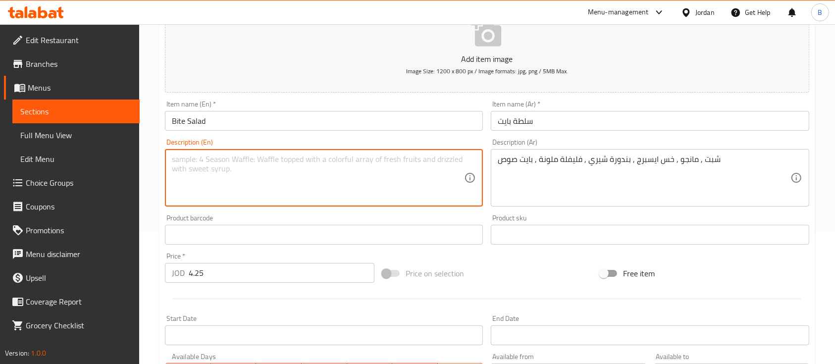
paste textarea "[PERSON_NAME], mango, iceberg lettuce, cherry tomatoes, colorful bell peppers, …"
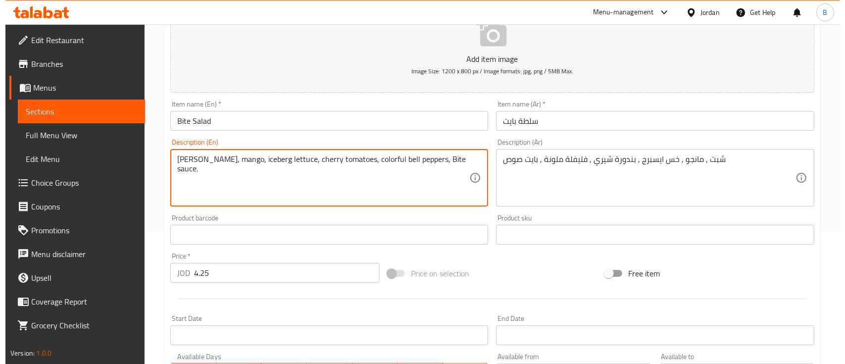
scroll to position [0, 0]
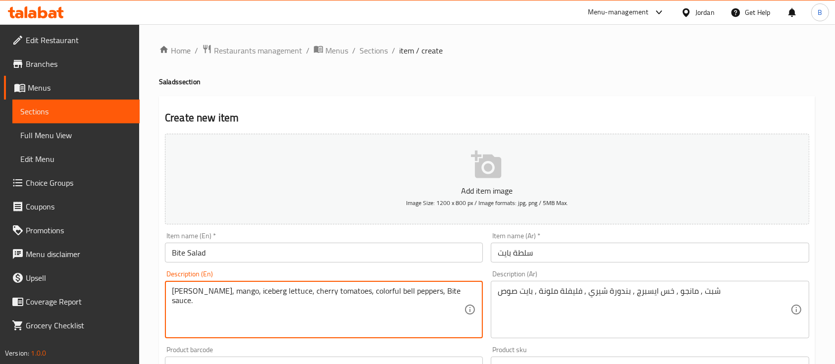
type textarea "[PERSON_NAME], mango, iceberg lettuce, cherry tomatoes, colorful bell peppers, …"
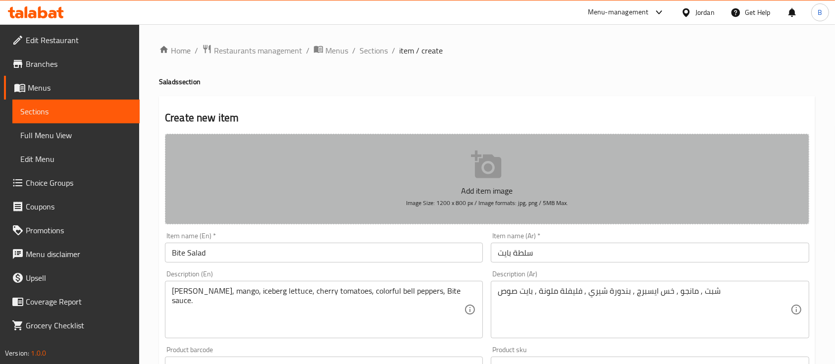
click at [471, 196] on p "Add item image" at bounding box center [486, 191] width 613 height 12
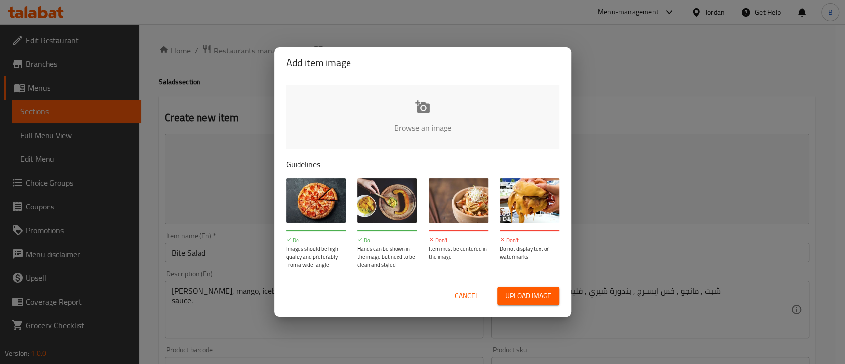
click at [450, 130] on input "file" at bounding box center [757, 131] width 943 height 93
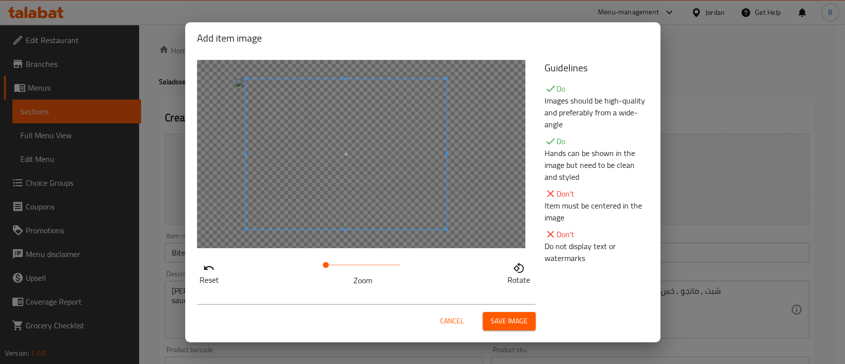
click at [390, 150] on span at bounding box center [346, 154] width 201 height 151
click at [512, 319] on span "Save image" at bounding box center [509, 321] width 37 height 12
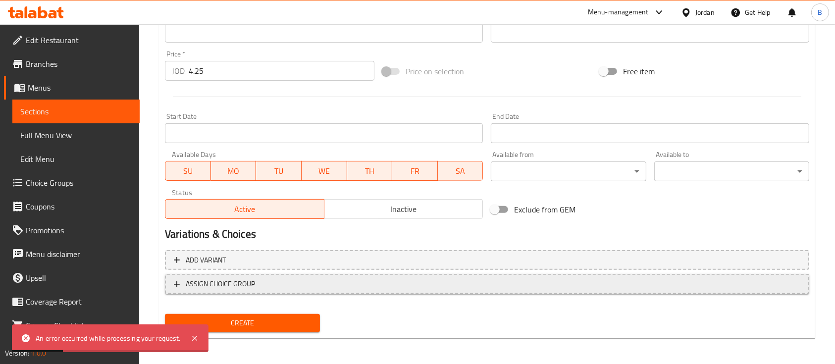
scroll to position [350, 0]
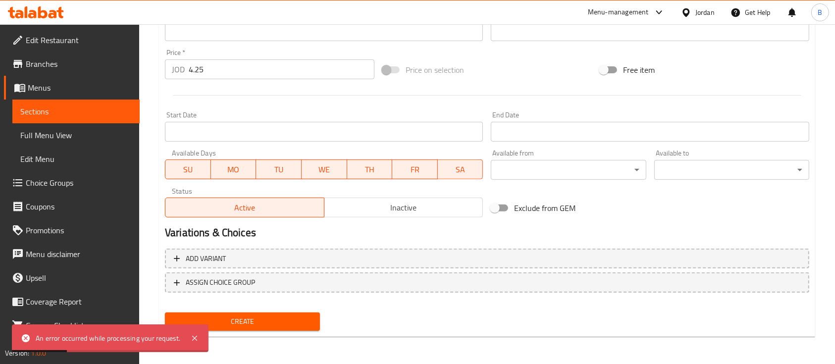
click at [273, 324] on span "Create" at bounding box center [242, 321] width 139 height 12
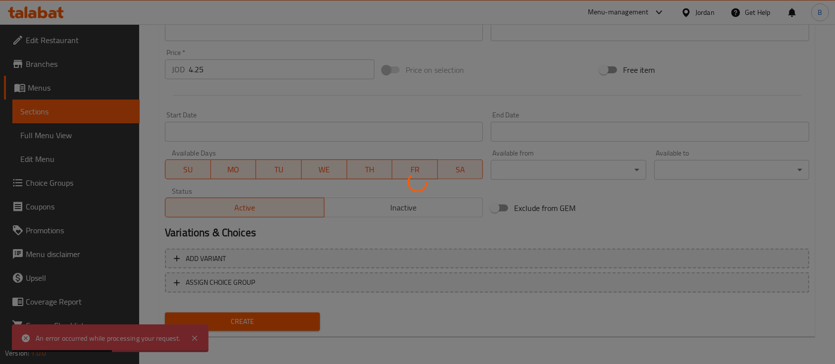
type input "0"
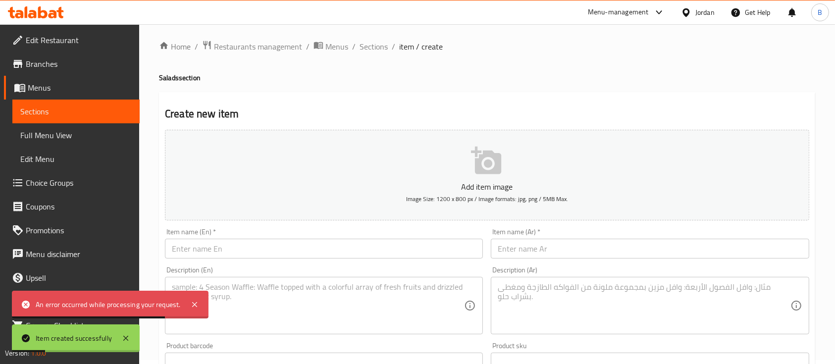
scroll to position [0, 0]
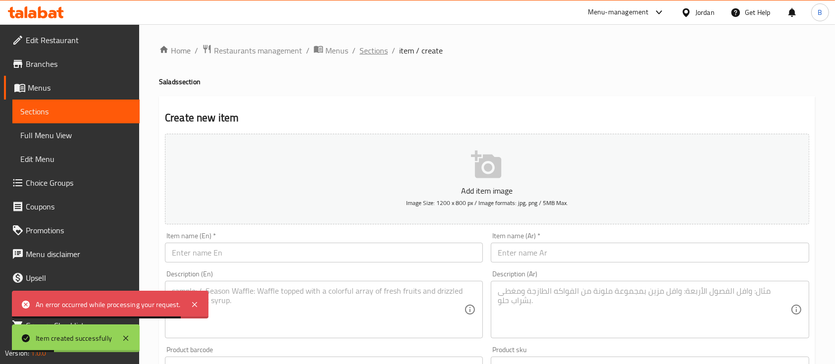
click at [385, 56] on span "Sections" at bounding box center [373, 51] width 28 height 12
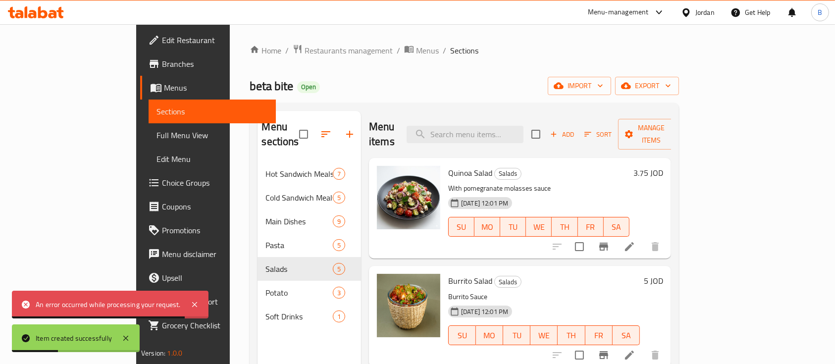
click at [450, 55] on span "Sections" at bounding box center [464, 51] width 28 height 12
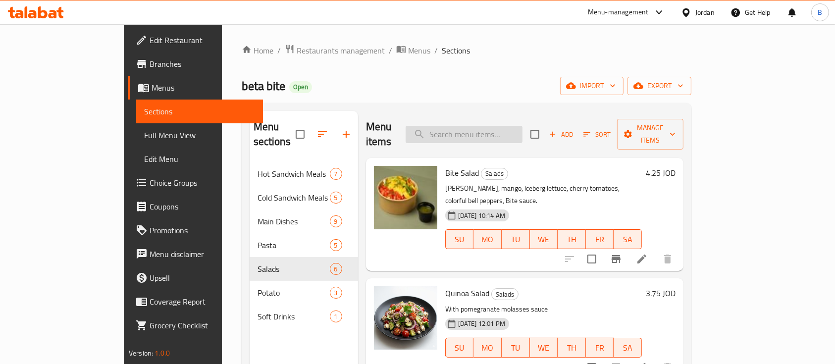
click at [522, 126] on input "search" at bounding box center [463, 134] width 117 height 17
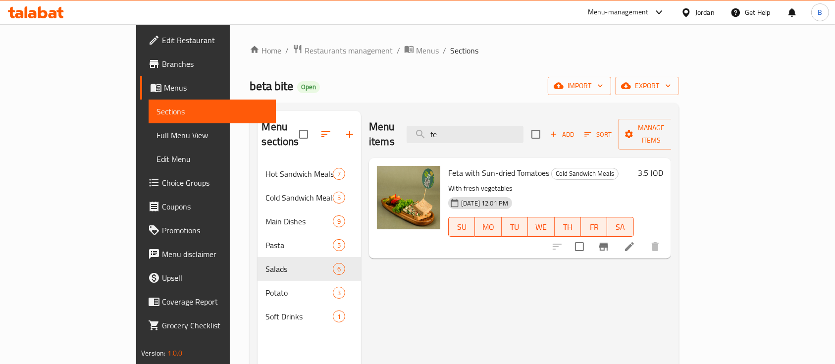
type input "f"
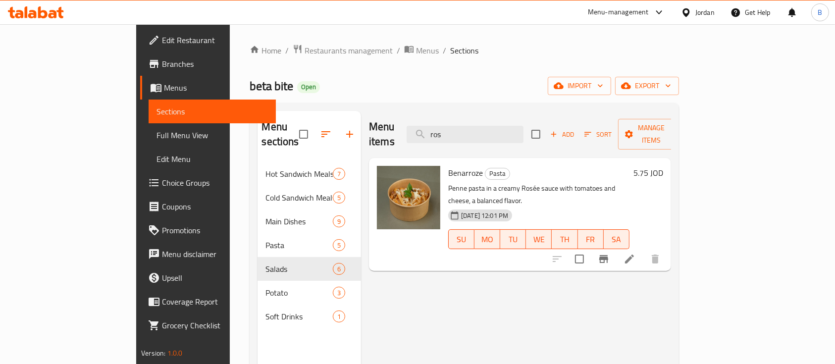
type input "ros"
click at [454, 81] on div "beta bite Open import export" at bounding box center [464, 86] width 429 height 18
click at [523, 128] on input "ros" at bounding box center [464, 134] width 117 height 17
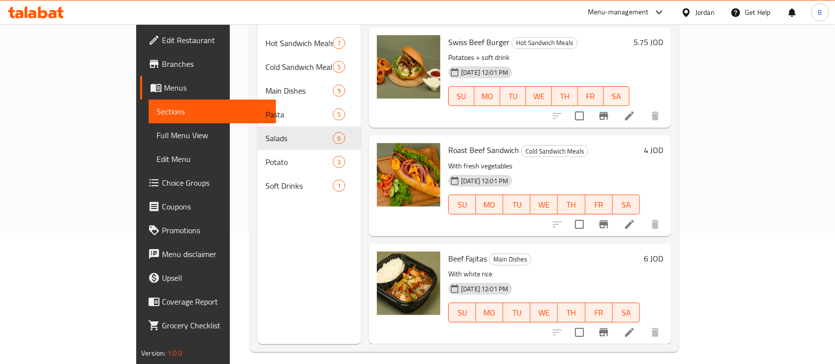
scroll to position [132, 0]
type input "beef"
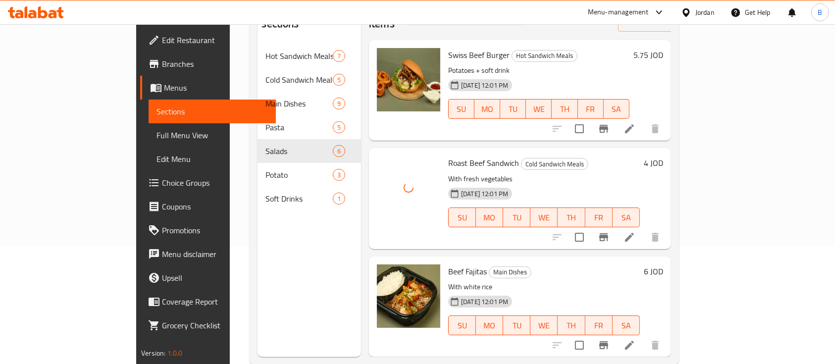
scroll to position [139, 0]
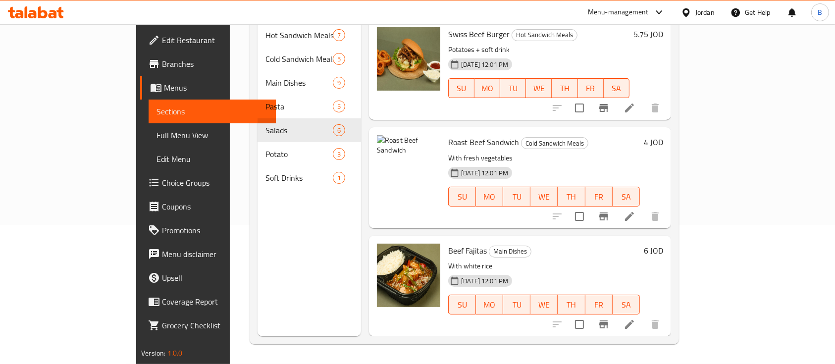
click at [643, 207] on li at bounding box center [629, 216] width 28 height 18
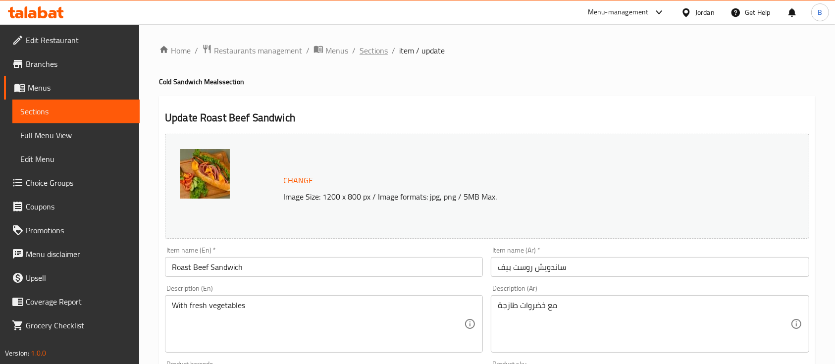
click at [365, 49] on span "Sections" at bounding box center [373, 51] width 28 height 12
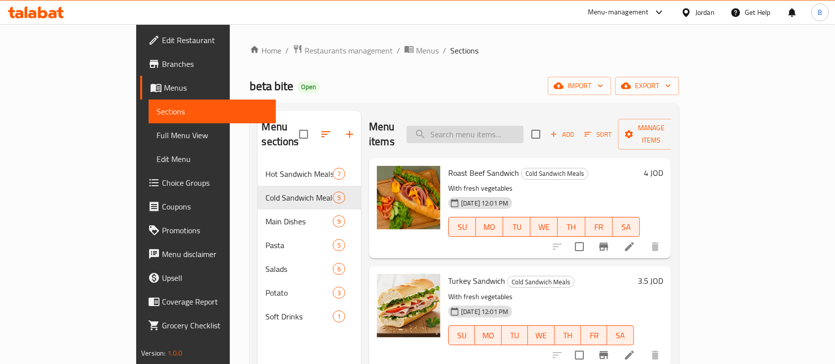
click at [523, 126] on input "search" at bounding box center [464, 134] width 117 height 17
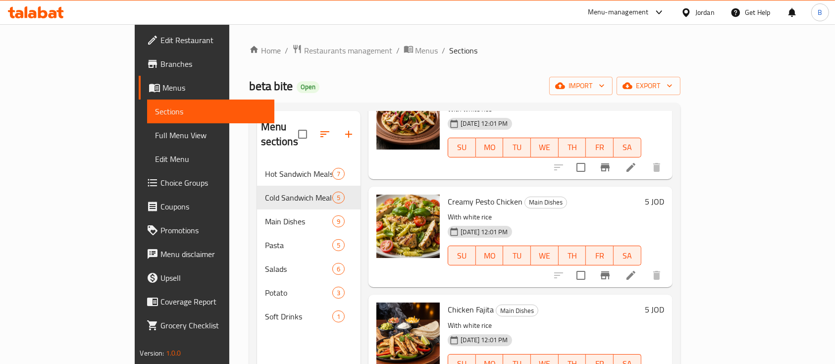
scroll to position [528, 0]
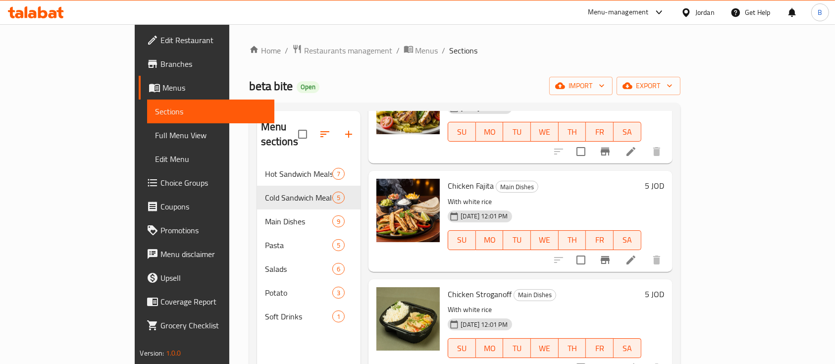
type input "chic"
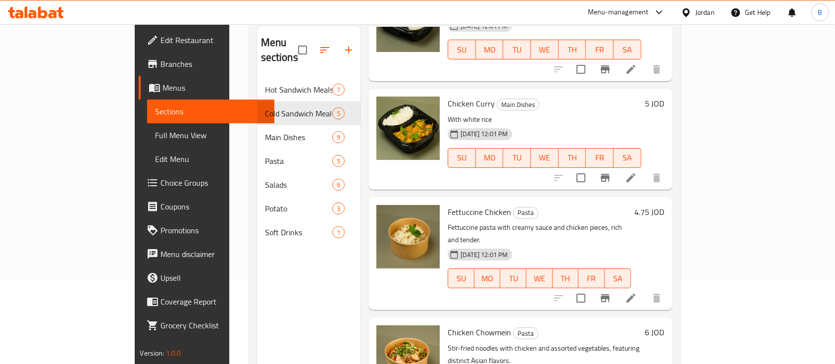
scroll to position [132, 0]
